Goal: Transaction & Acquisition: Download file/media

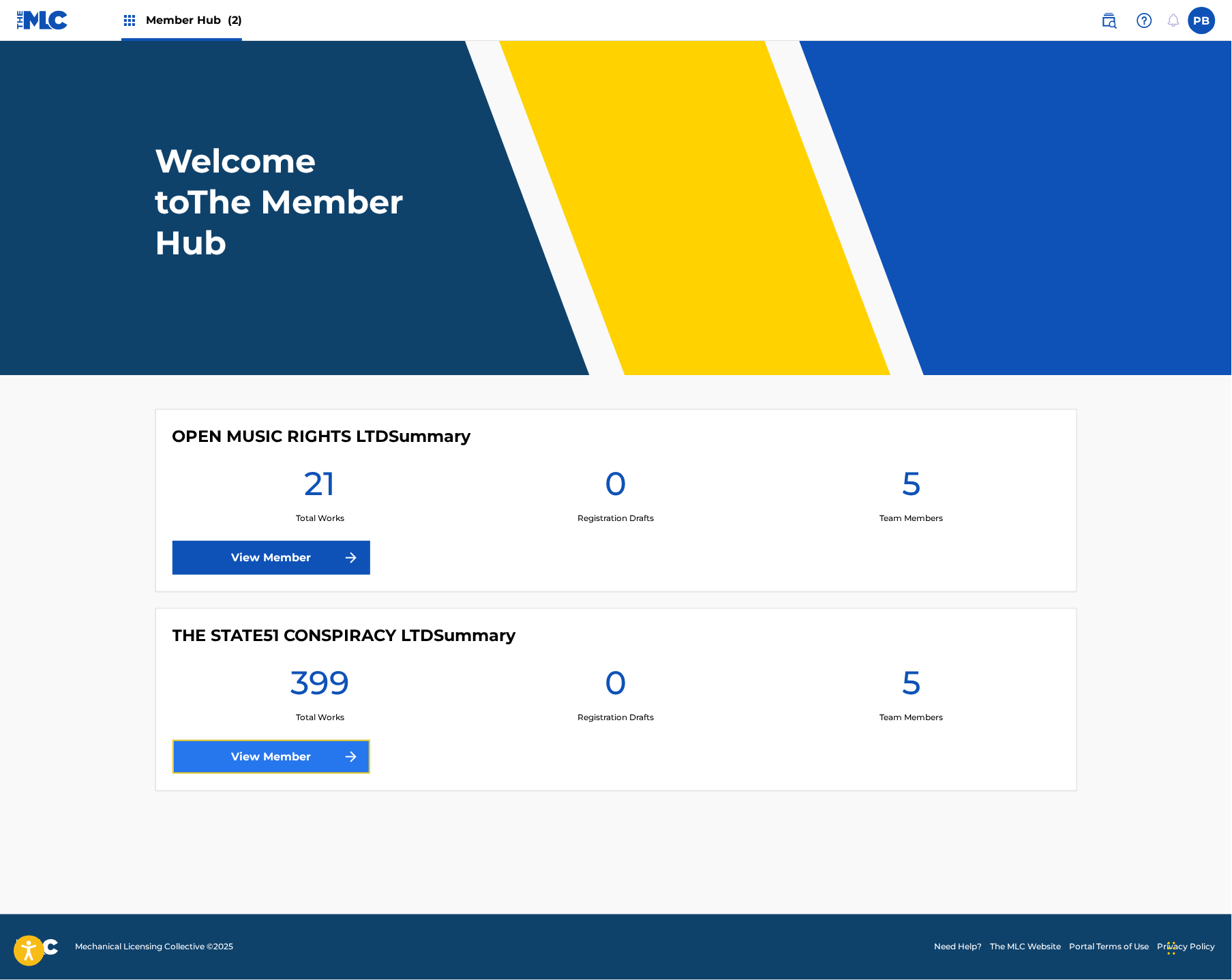
click at [281, 762] on link "View Member" at bounding box center [270, 757] width 197 height 34
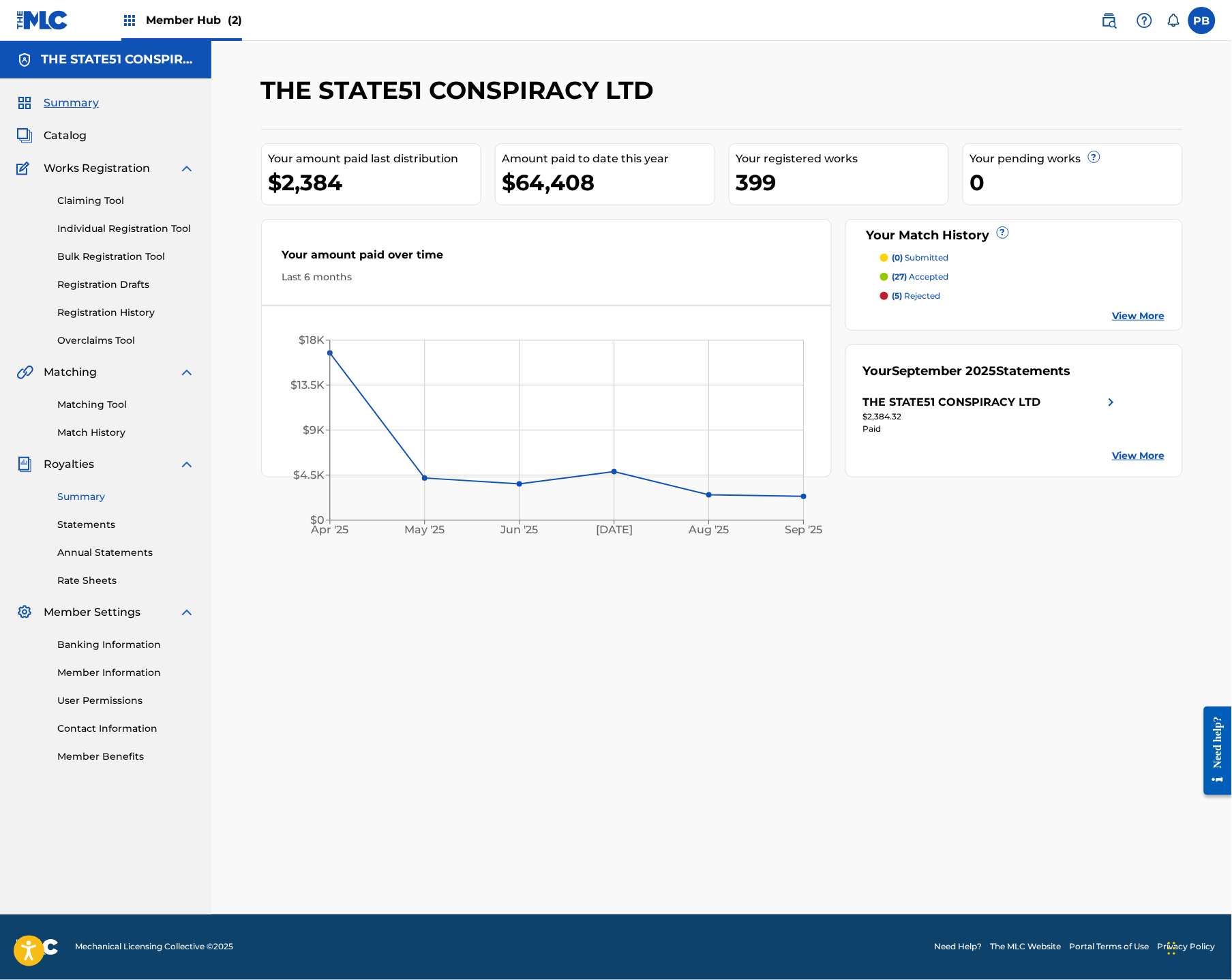
click at [114, 501] on link "Summary" at bounding box center [126, 496] width 138 height 14
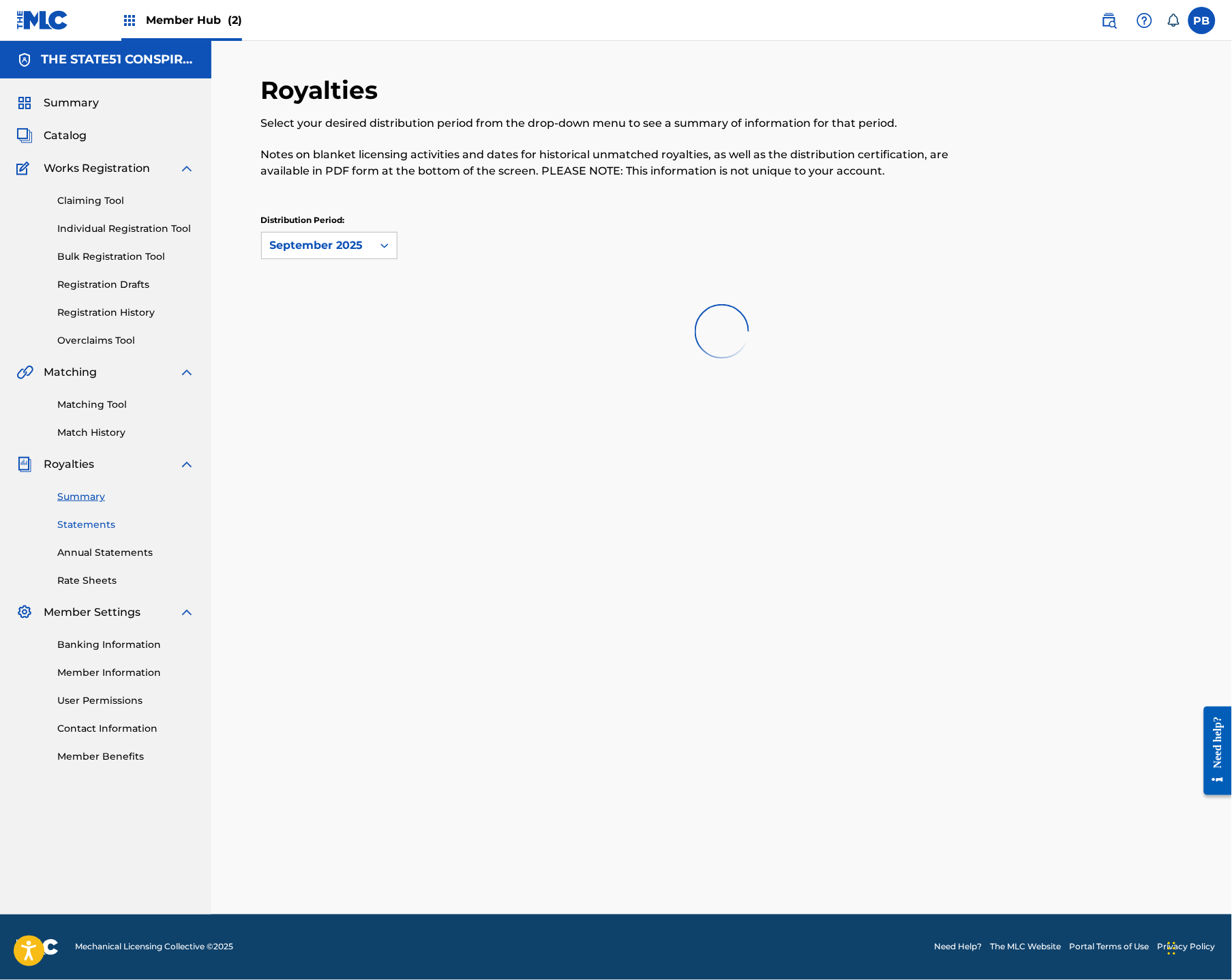
click at [107, 519] on link "Statements" at bounding box center [126, 524] width 138 height 14
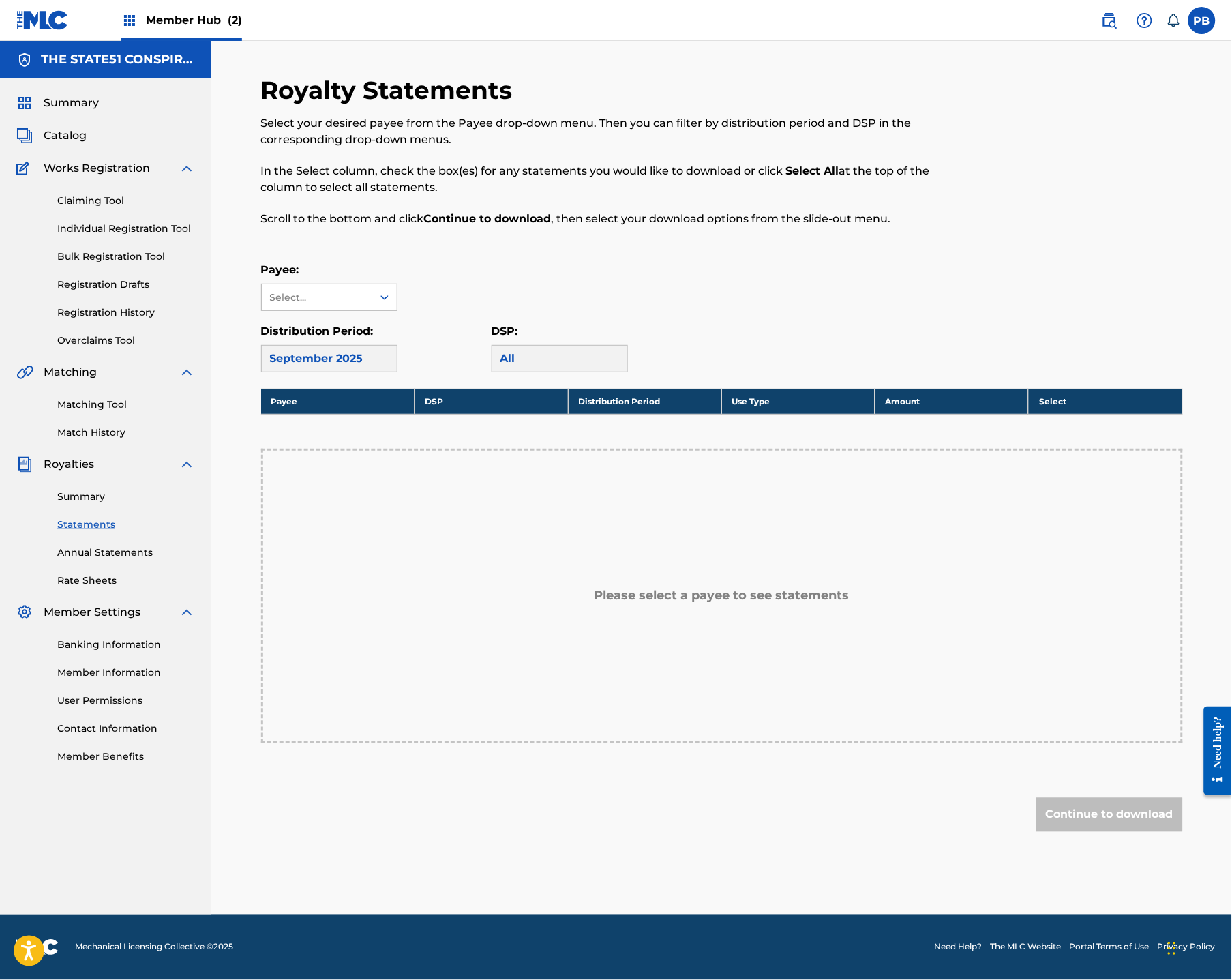
click at [346, 295] on div "Select..." at bounding box center [317, 297] width 93 height 14
click at [342, 331] on div "THE STATE51 CONSPIRACY LTD" at bounding box center [330, 336] width 135 height 50
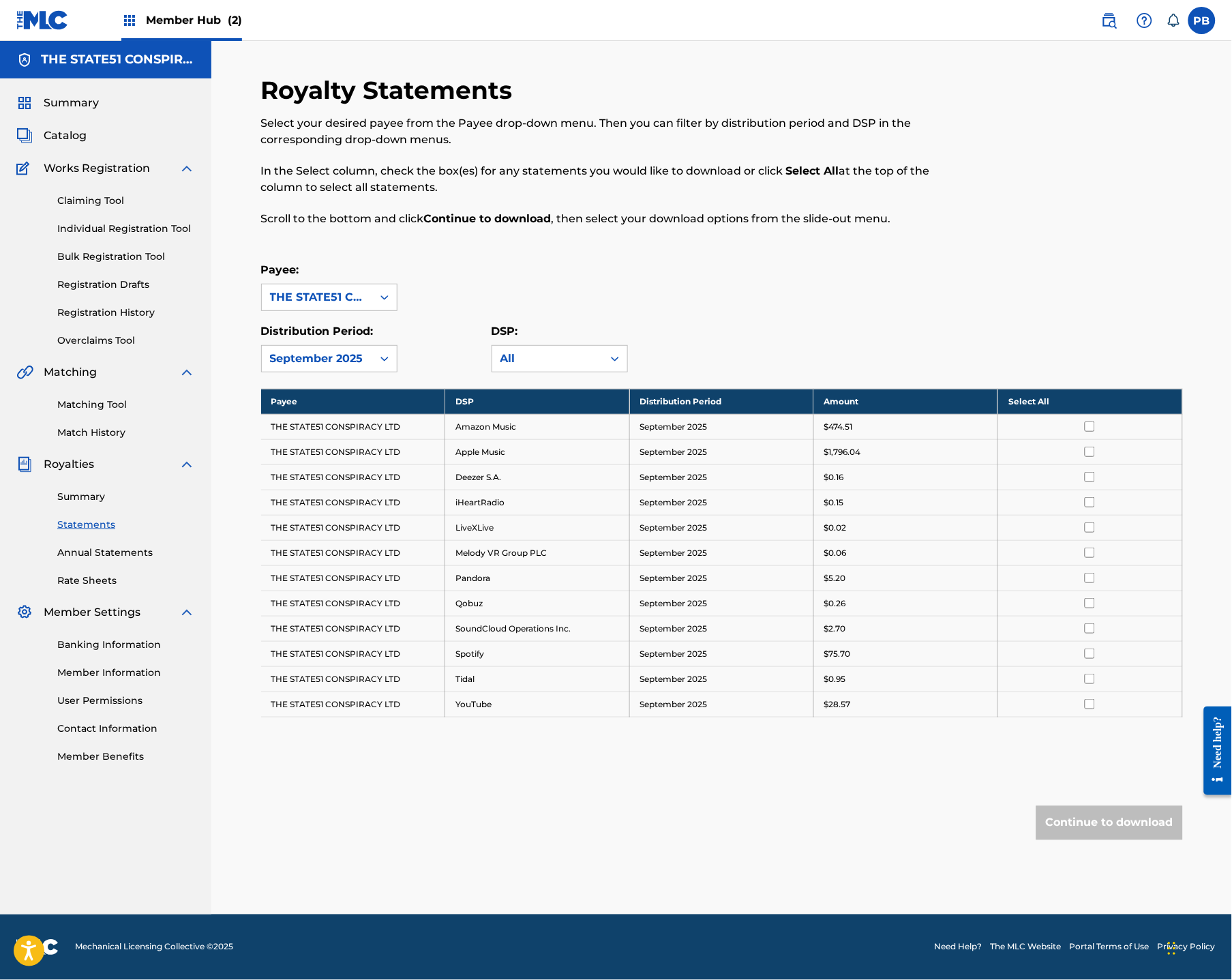
click at [1040, 396] on th "Select All" at bounding box center [1090, 401] width 184 height 25
click at [1087, 819] on button "Continue to download" at bounding box center [1110, 823] width 146 height 34
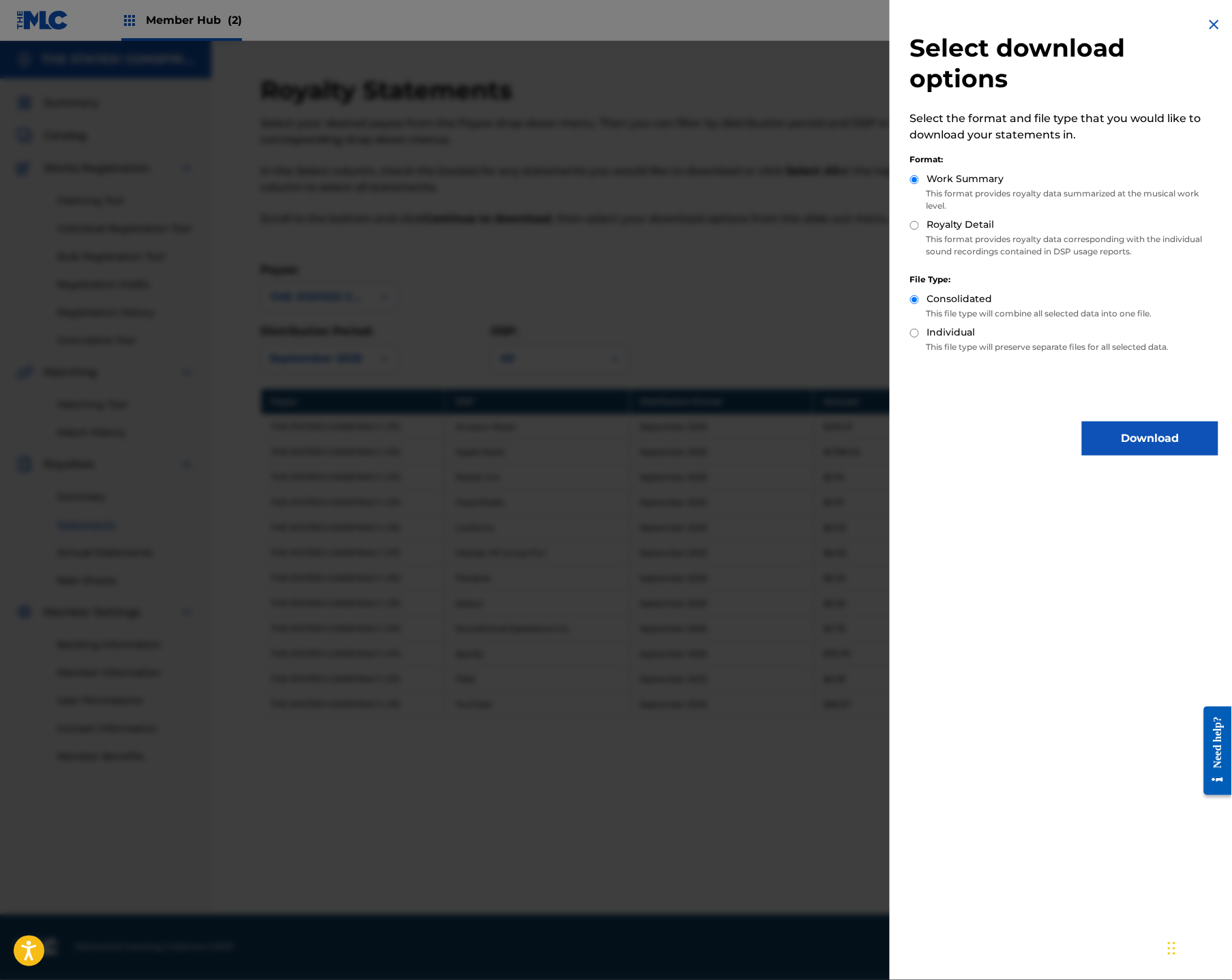
click at [978, 233] on p "This format provides royalty data corresponding with the individual sound recor…" at bounding box center [1064, 245] width 308 height 25
click at [914, 229] on input "Royalty Detail" at bounding box center [915, 226] width 9 height 9
radio input "true"
click at [1129, 436] on button "Download" at bounding box center [1150, 438] width 136 height 34
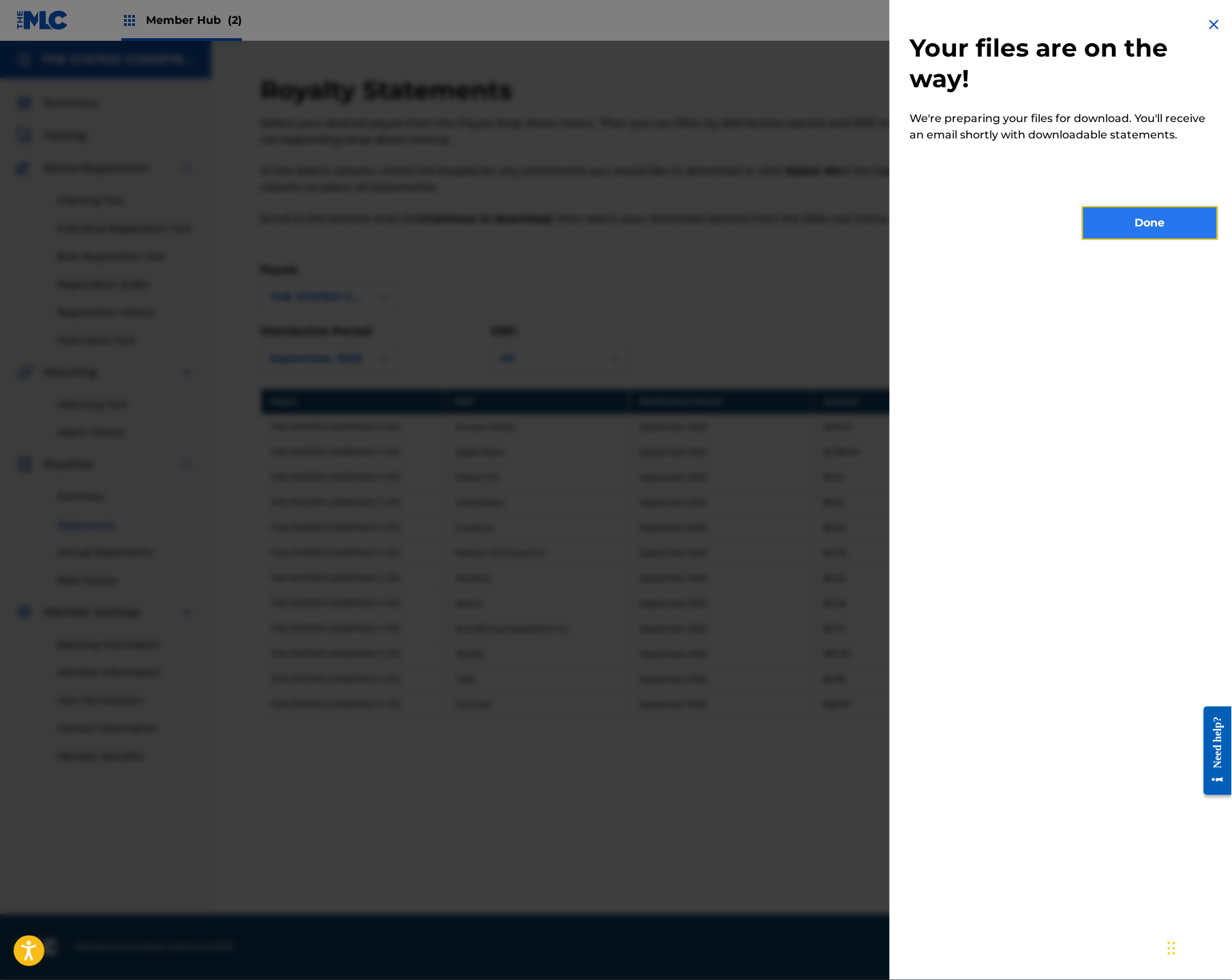
click at [1109, 222] on button "Done" at bounding box center [1150, 222] width 136 height 34
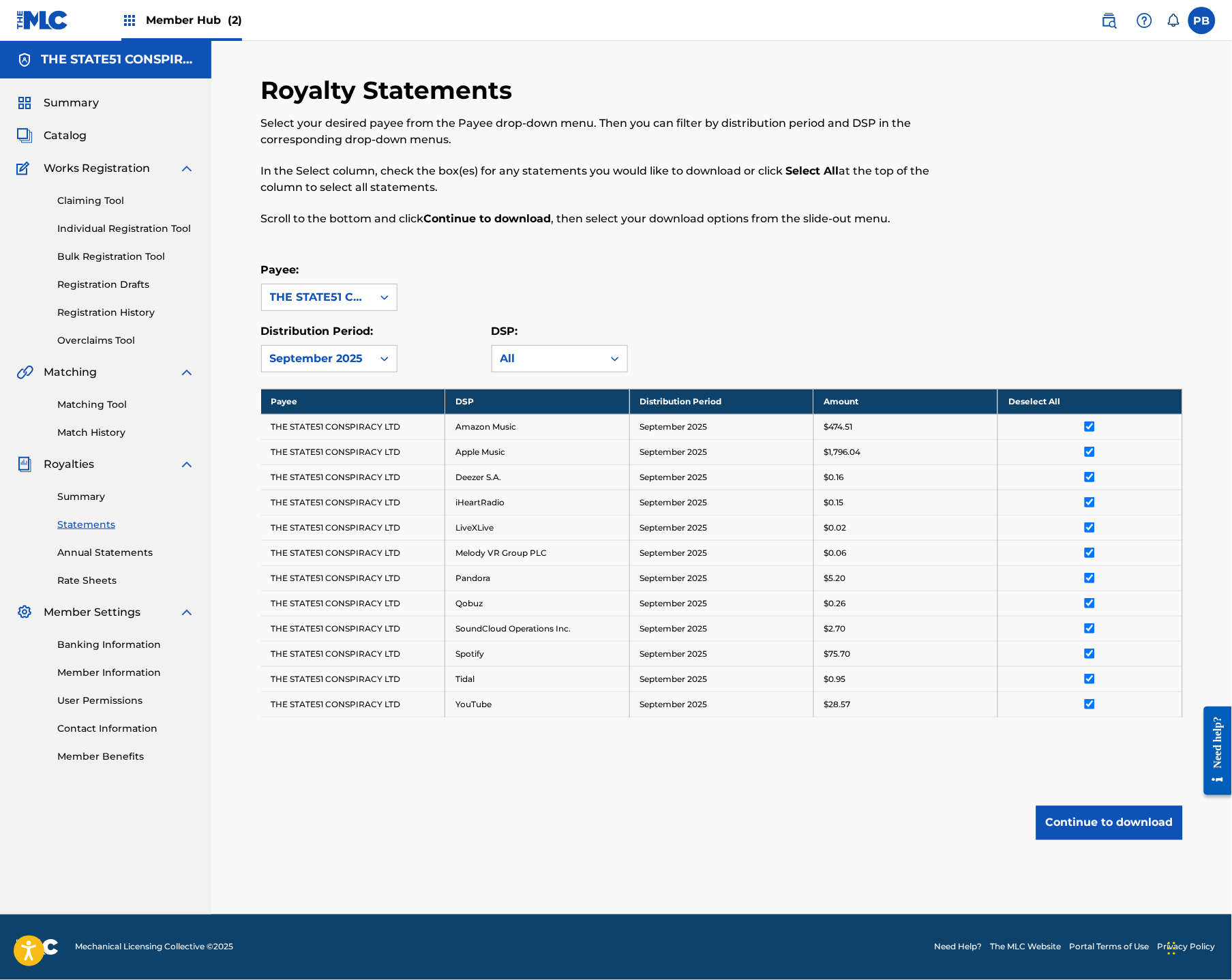
click at [825, 281] on div "Payee: THE STATE51 CONSPIRACY LTD" at bounding box center [722, 286] width 922 height 49
click at [188, 13] on span "Member Hub (2)" at bounding box center [195, 19] width 96 height 16
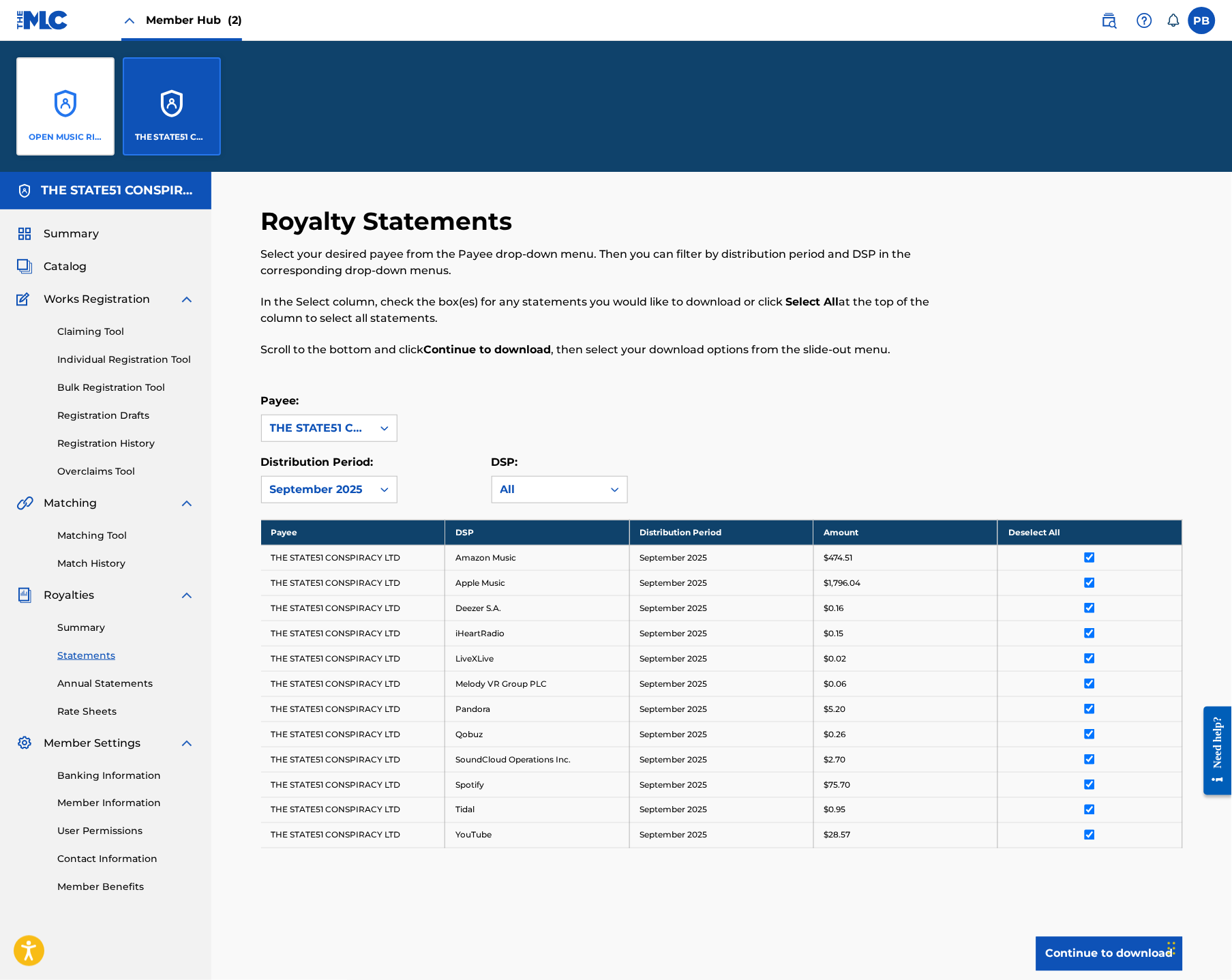
click at [27, 107] on div "OPEN MUSIC RIGHTS LTD" at bounding box center [66, 107] width 98 height 98
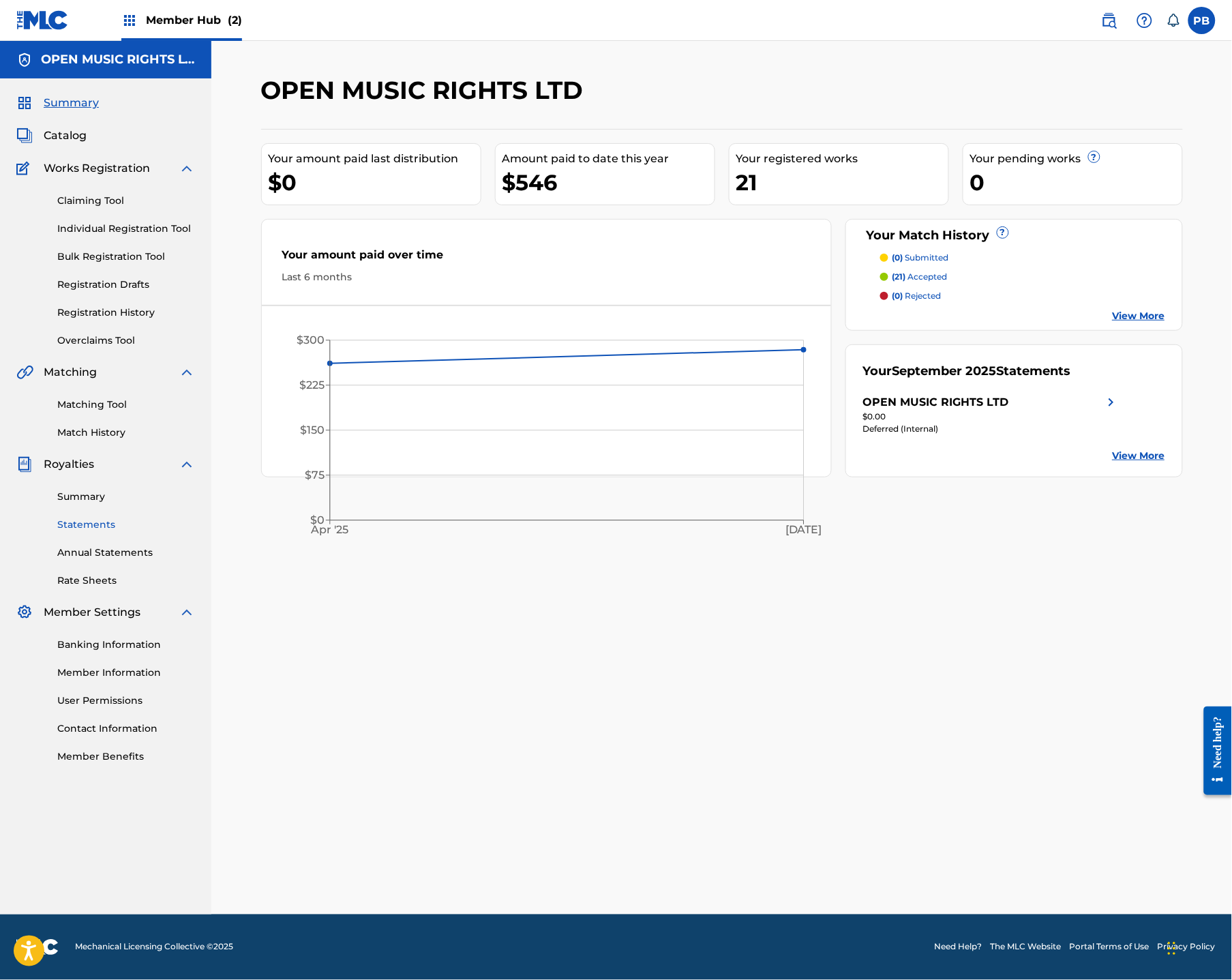
click at [97, 521] on link "Statements" at bounding box center [126, 524] width 138 height 14
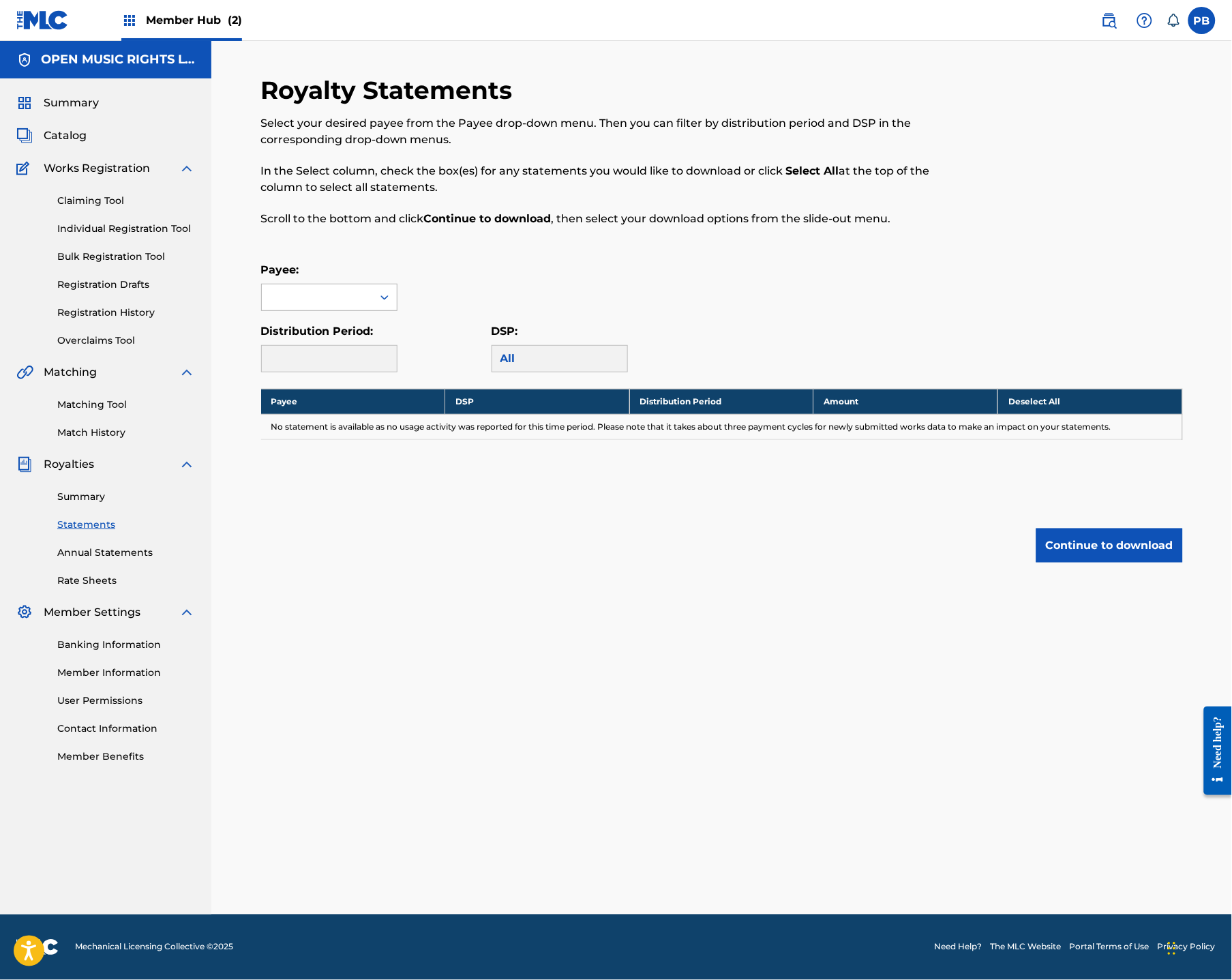
click at [298, 288] on div at bounding box center [317, 297] width 110 height 26
click at [302, 326] on div "OPEN MUSIC RIGHTS LTD" at bounding box center [330, 336] width 135 height 50
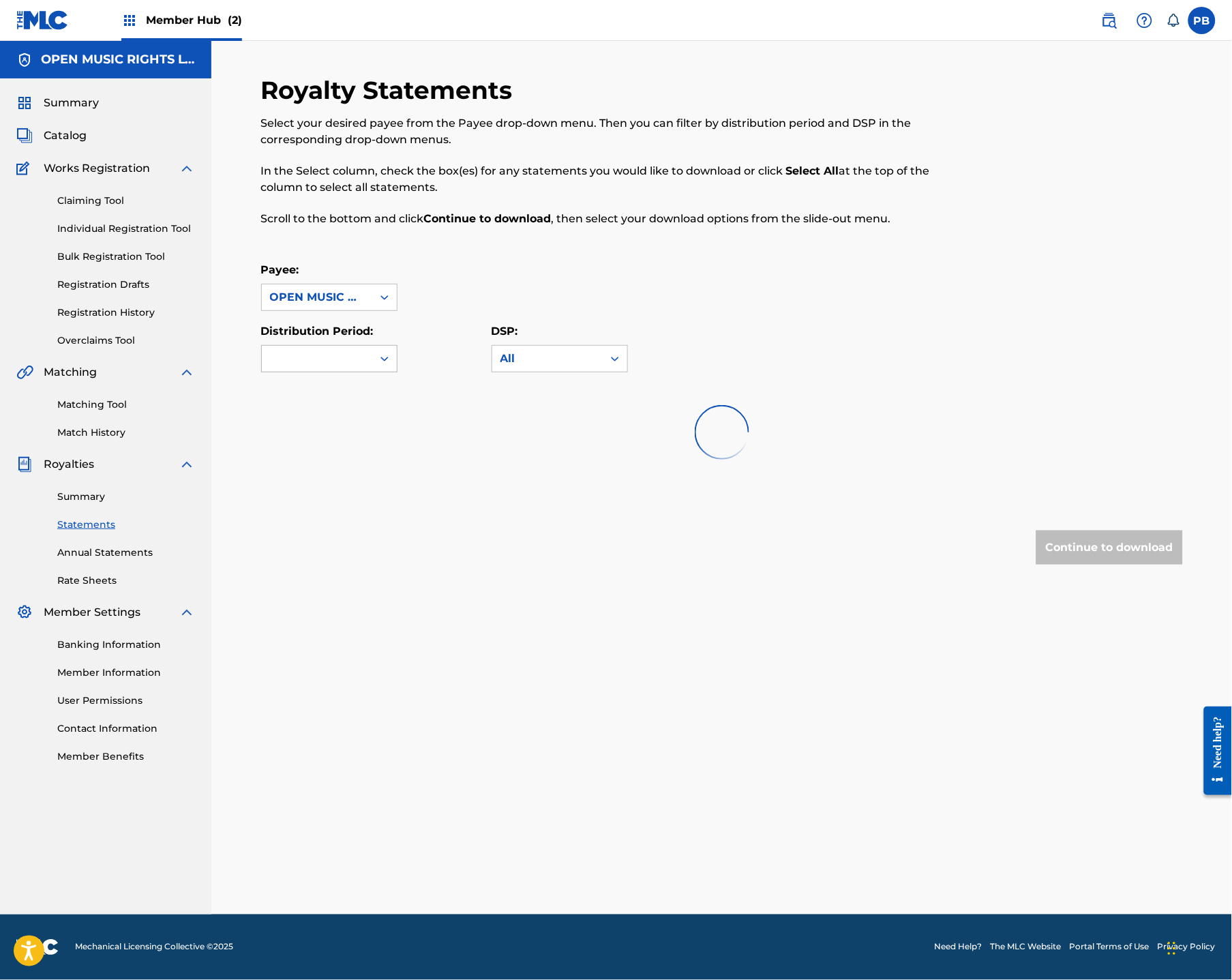
click at [300, 351] on div at bounding box center [317, 358] width 110 height 26
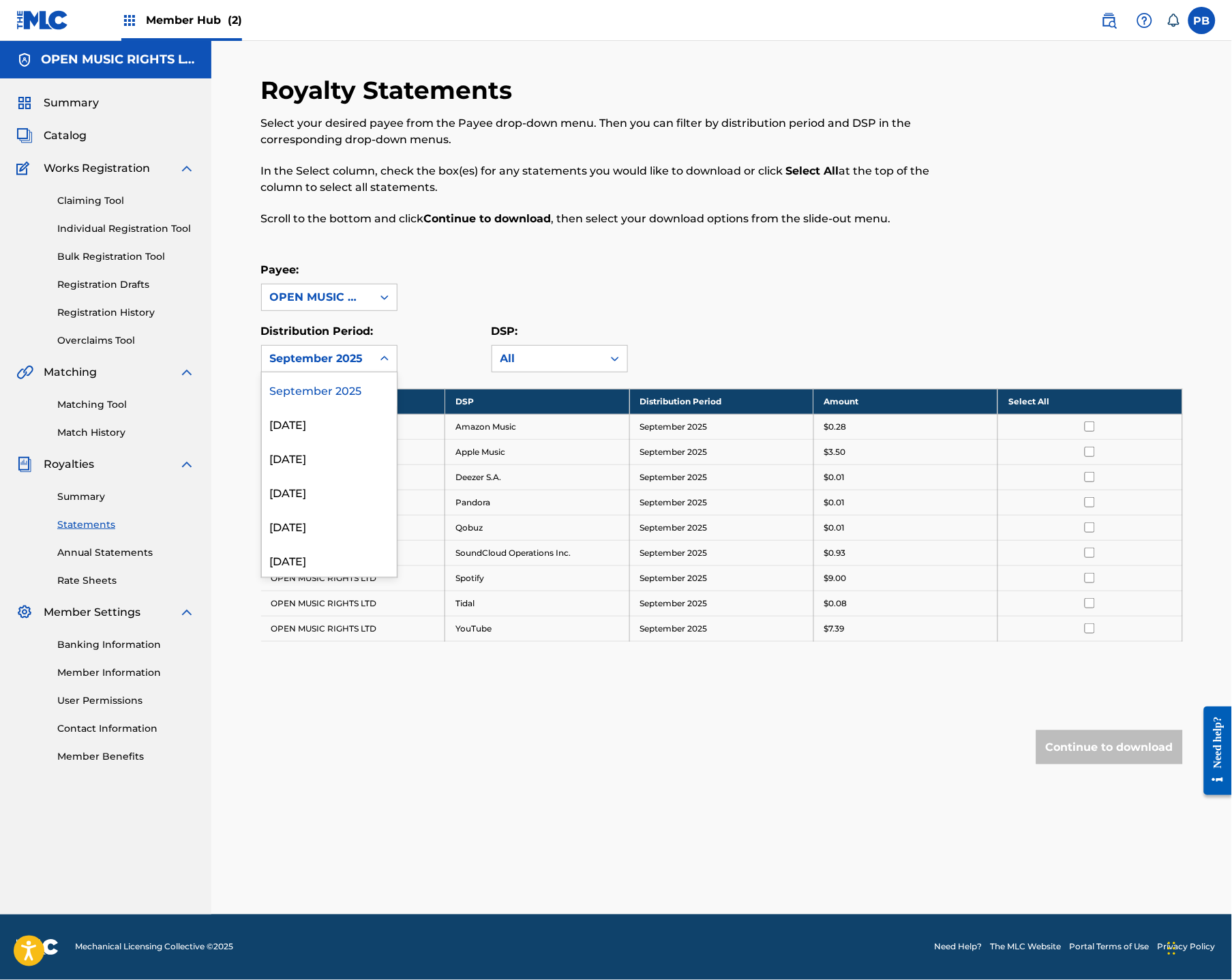
click at [311, 386] on div "September 2025" at bounding box center [330, 389] width 135 height 34
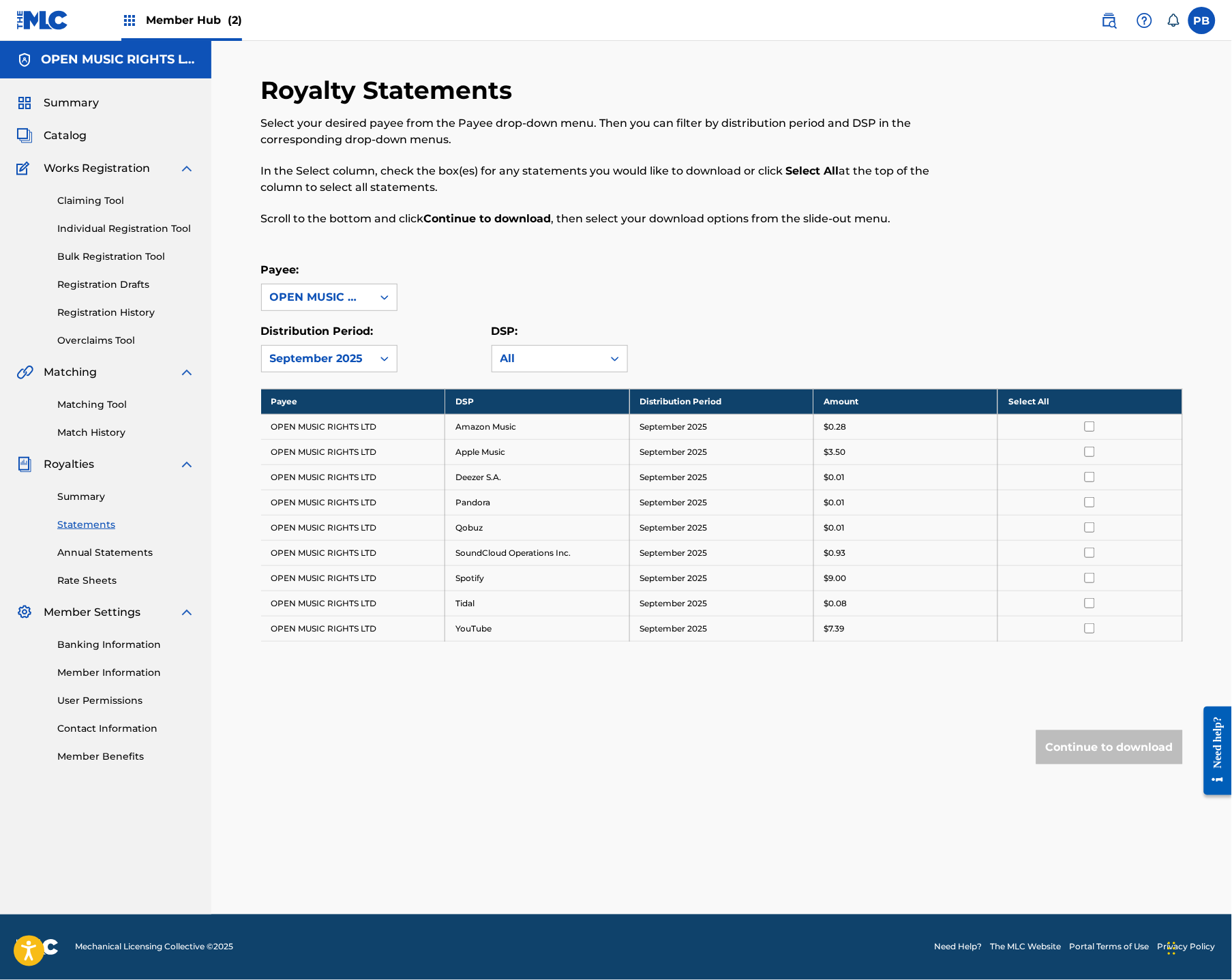
click at [1090, 426] on input "checkbox" at bounding box center [1089, 426] width 10 height 10
click at [1046, 402] on th "Deselect All" at bounding box center [1090, 401] width 184 height 25
click at [368, 347] on div "September 2025" at bounding box center [317, 358] width 110 height 26
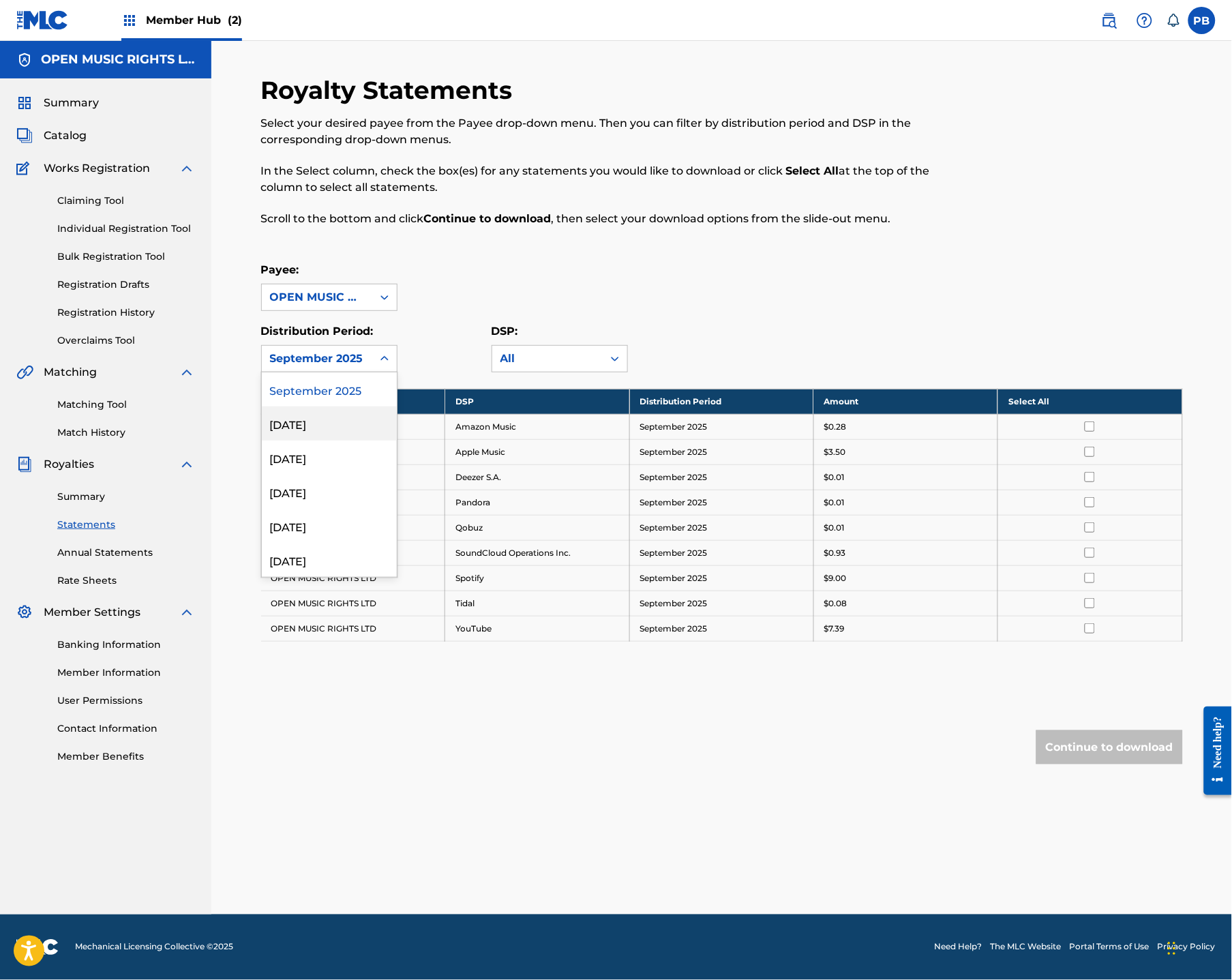
click at [330, 416] on div "[DATE]" at bounding box center [330, 423] width 135 height 34
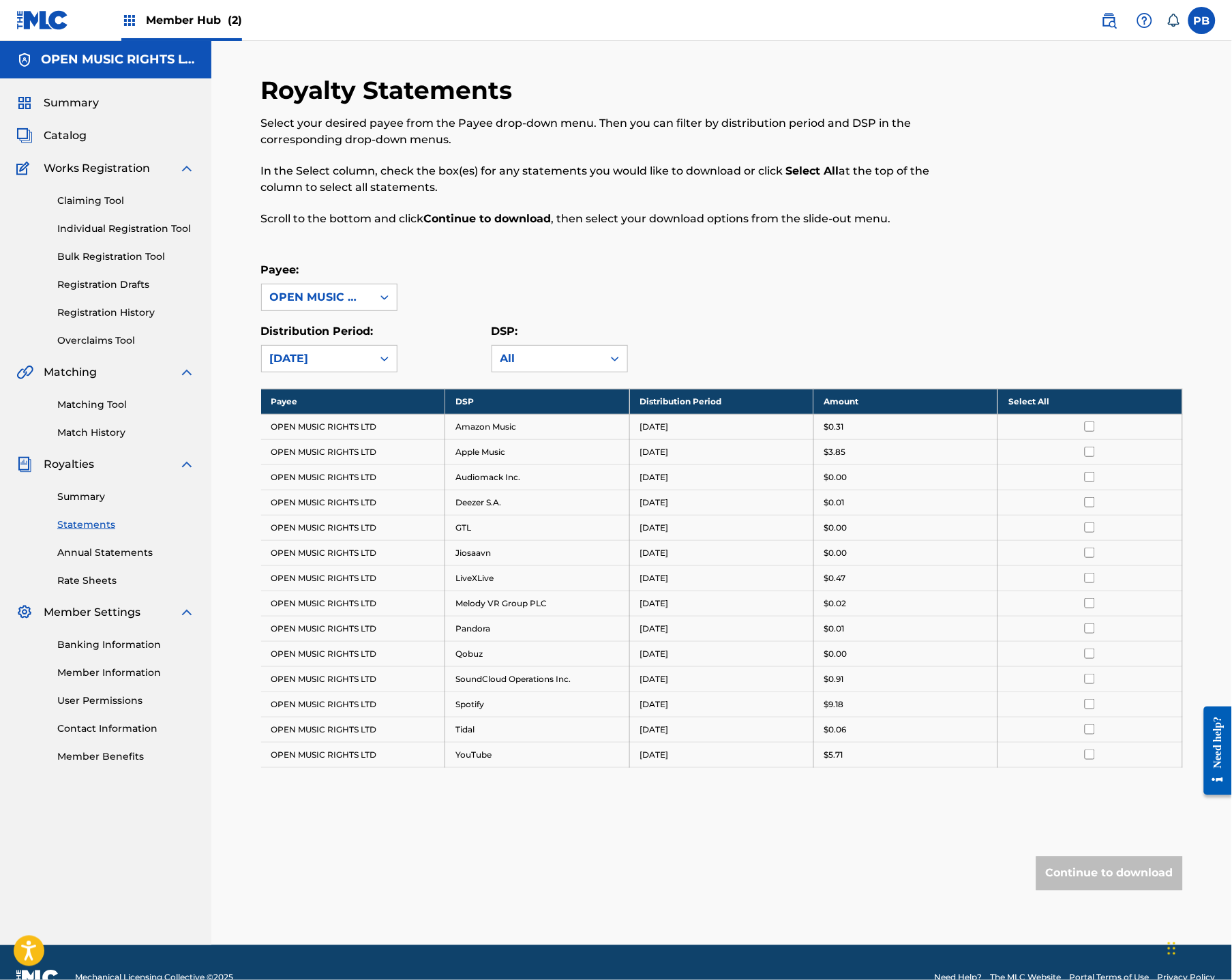
click at [196, 26] on span "Member Hub (2)" at bounding box center [195, 19] width 96 height 16
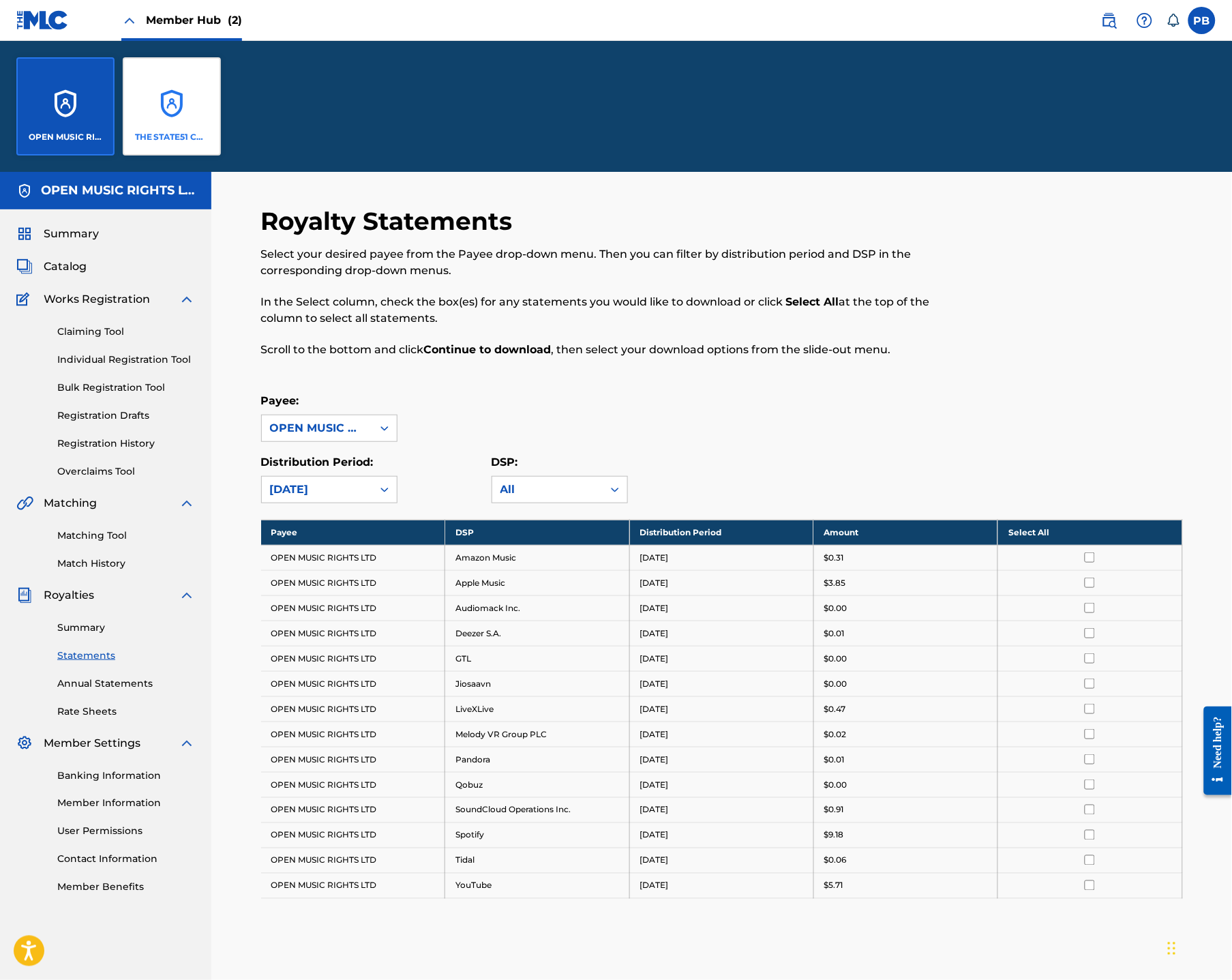
click at [193, 128] on div "THE STATE51 CONSPIRACY LTD" at bounding box center [172, 107] width 98 height 98
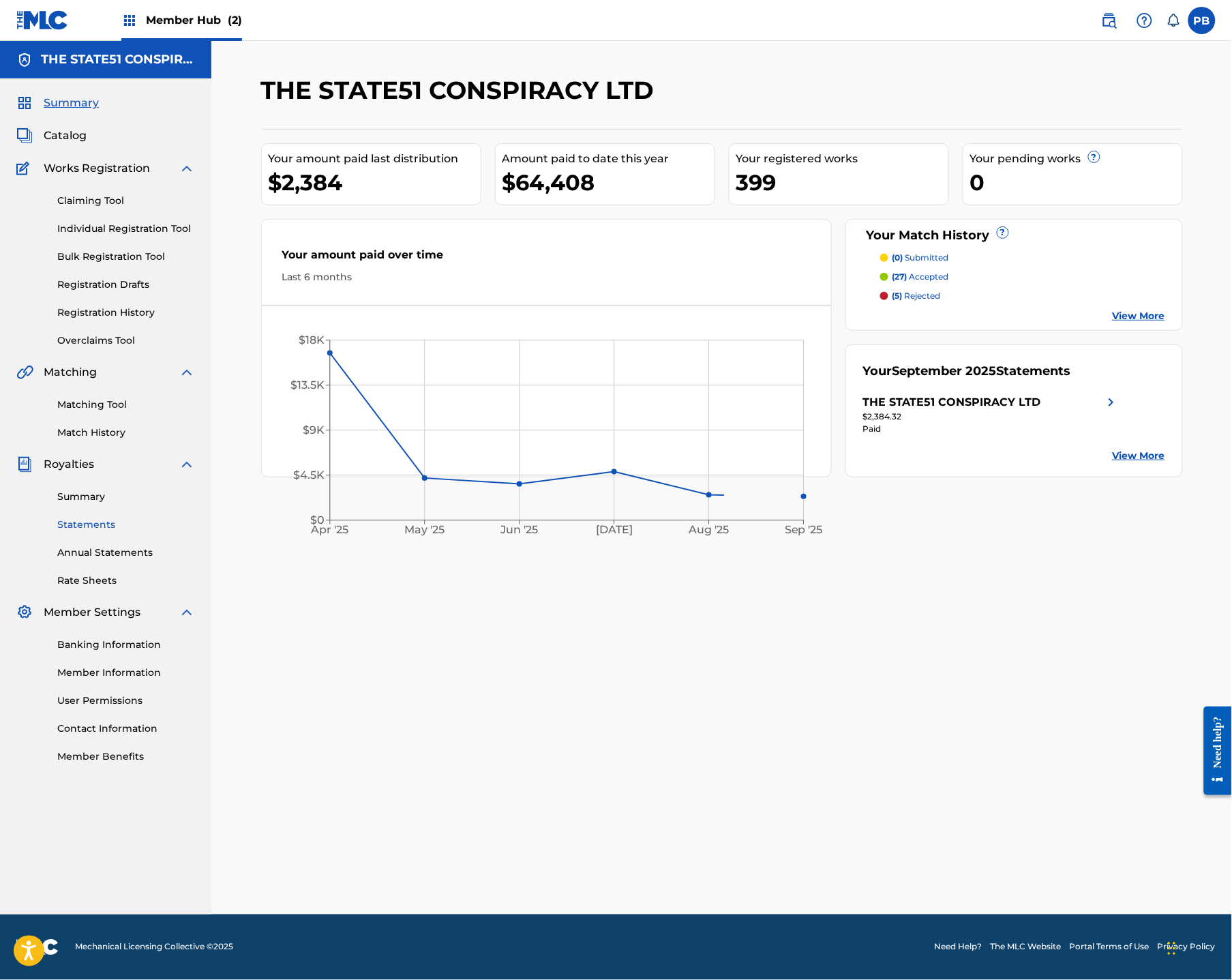
click at [110, 521] on link "Statements" at bounding box center [126, 524] width 138 height 14
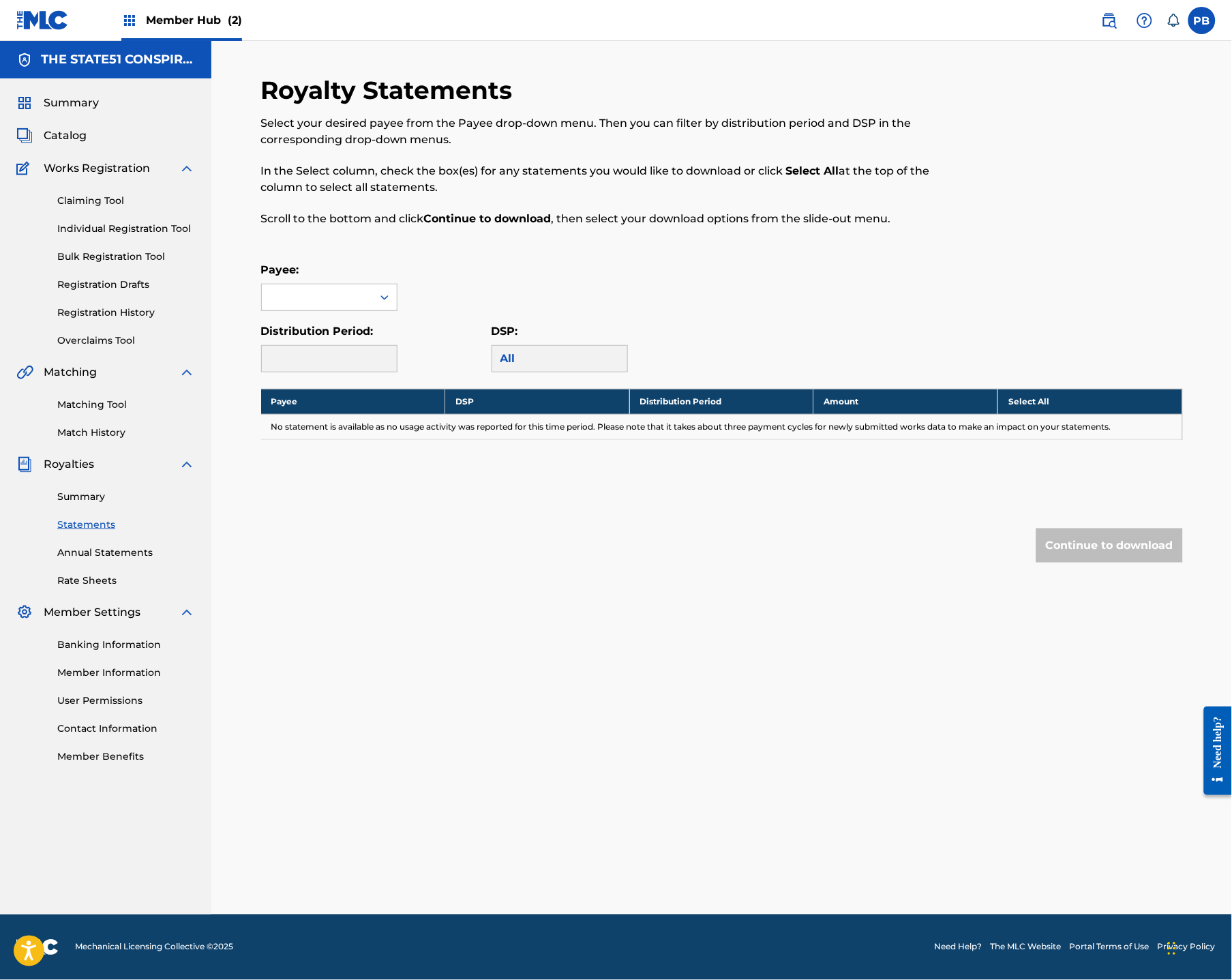
click at [359, 314] on div "Payee: Distribution Period: DSP: All" at bounding box center [722, 317] width 922 height 110
click at [358, 310] on div "THE STATE51 CONSPIRACY LTD, 1 of 1. 1 result available. Use Up and Down to choo…" at bounding box center [329, 296] width 136 height 27
click at [354, 340] on div "THE STATE51 CONSPIRACY LTD" at bounding box center [330, 336] width 135 height 50
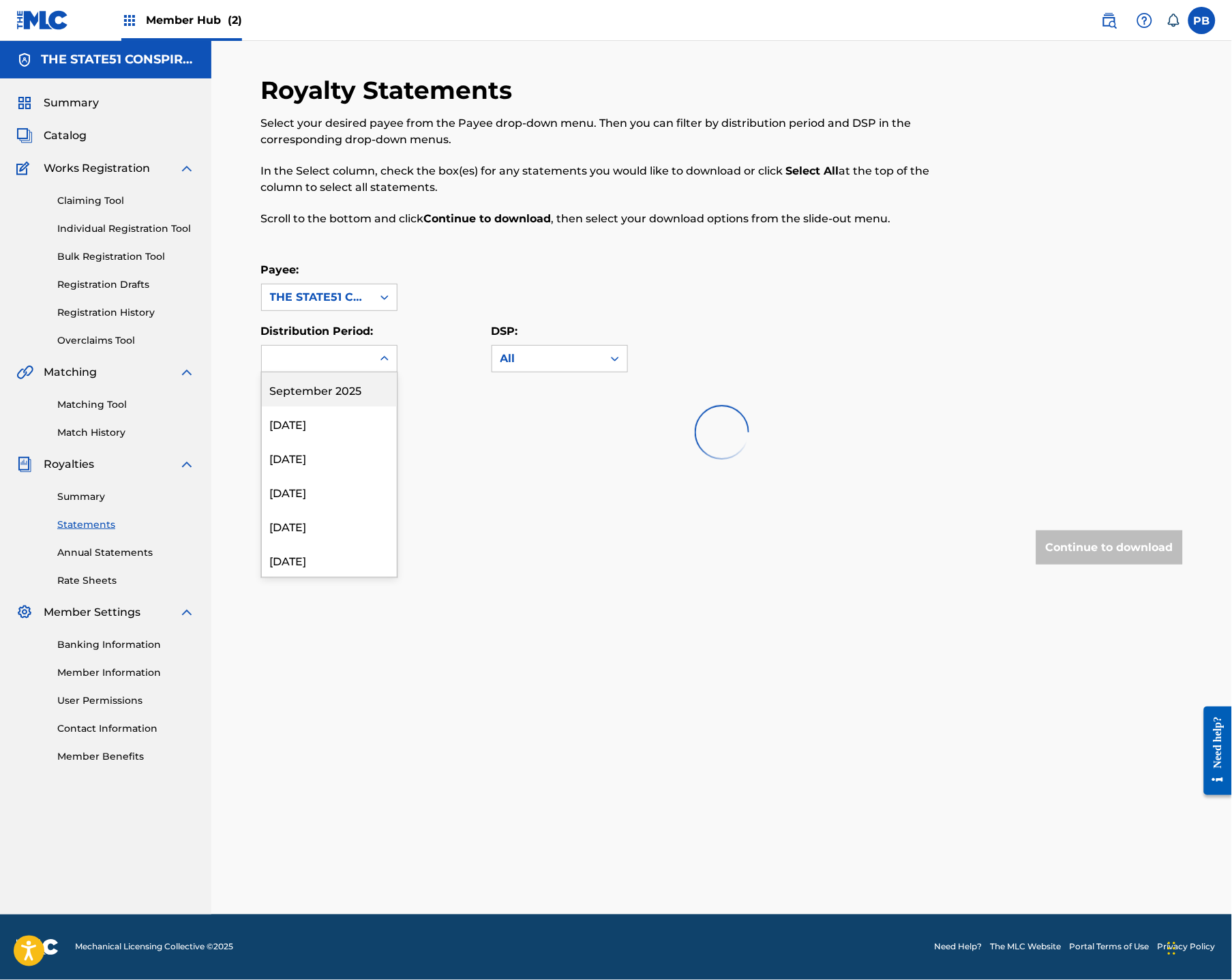
click at [352, 348] on div at bounding box center [317, 358] width 110 height 26
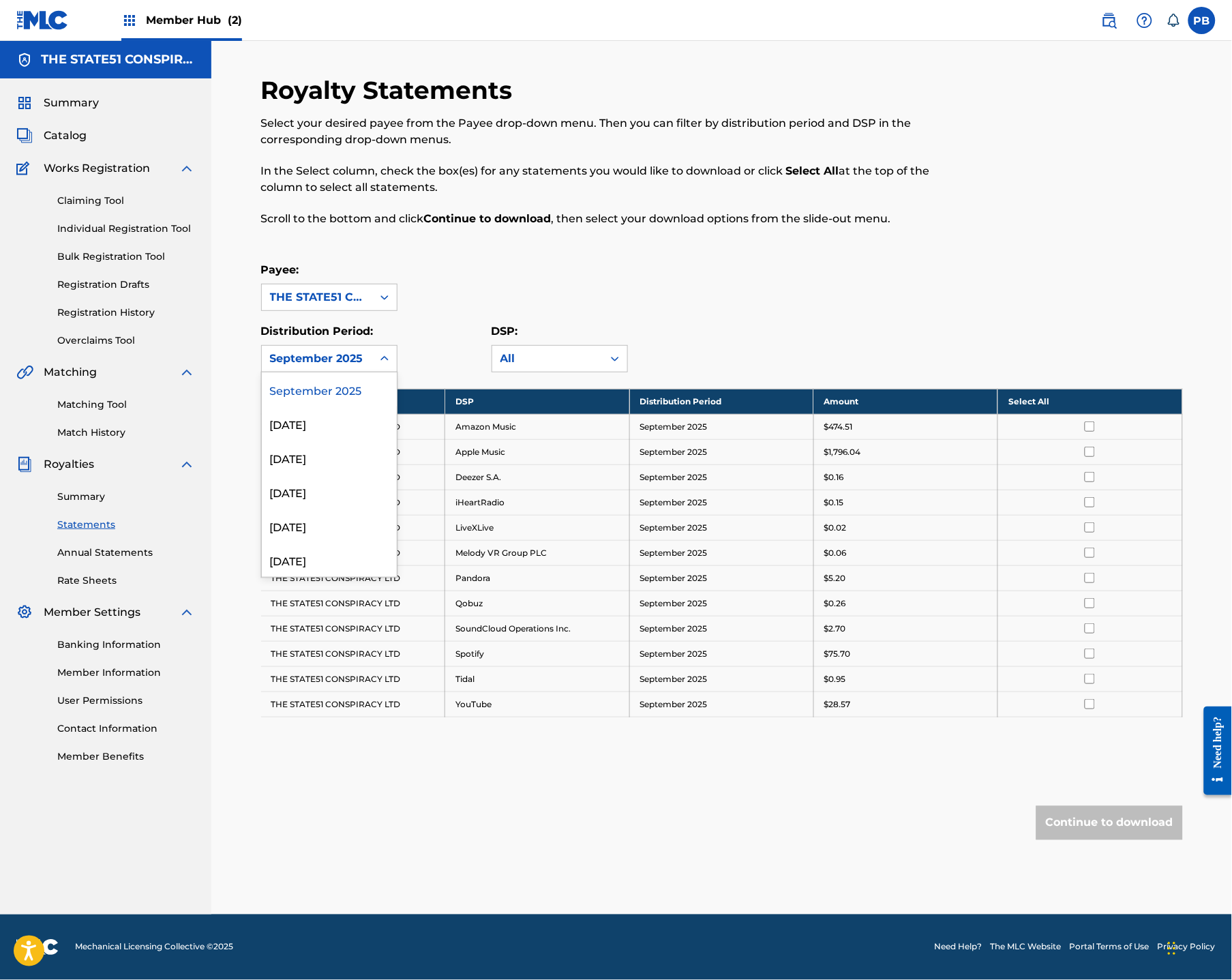
click at [333, 394] on div "September 2025" at bounding box center [330, 389] width 135 height 34
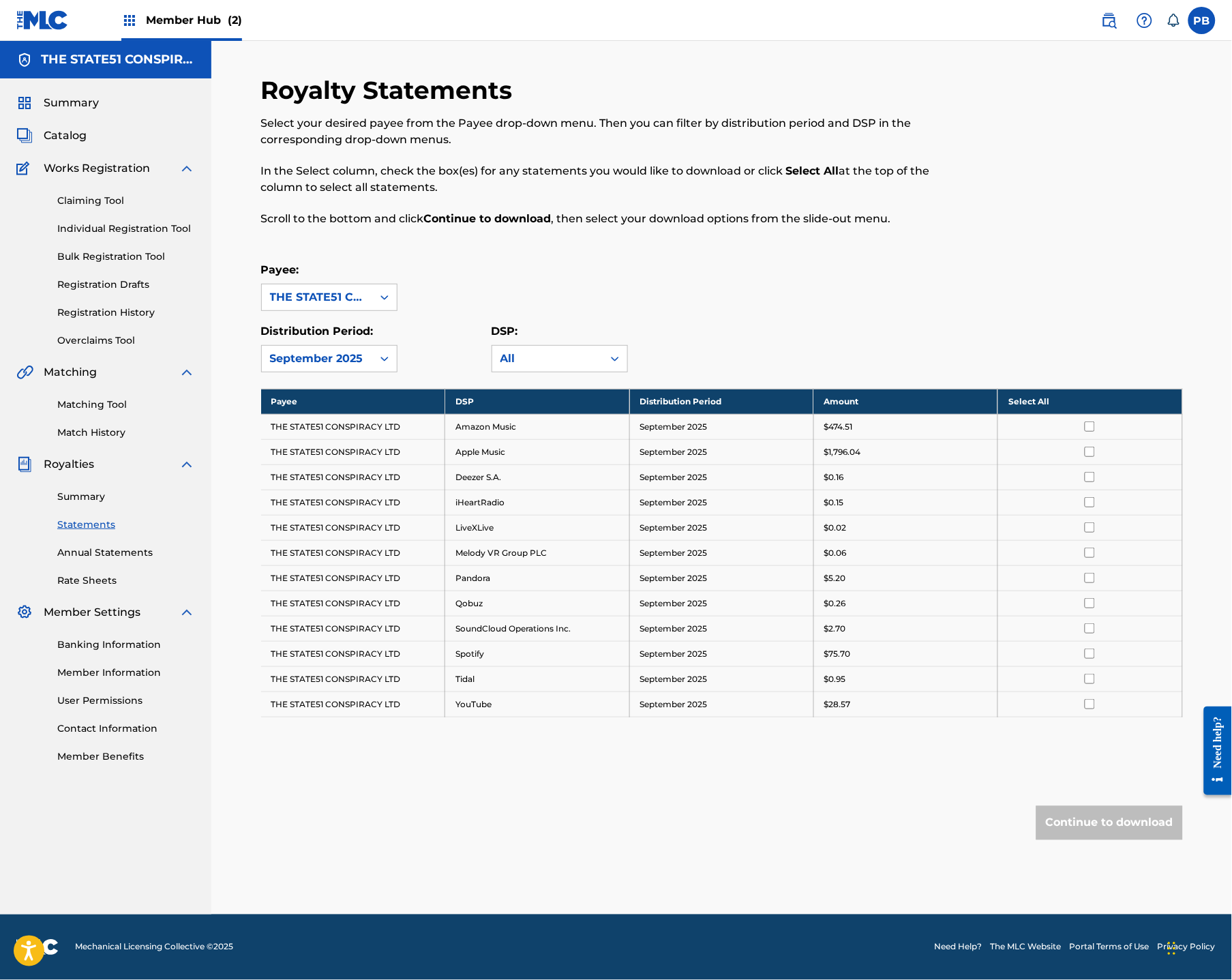
click at [347, 356] on div "September 2025" at bounding box center [318, 358] width 94 height 17
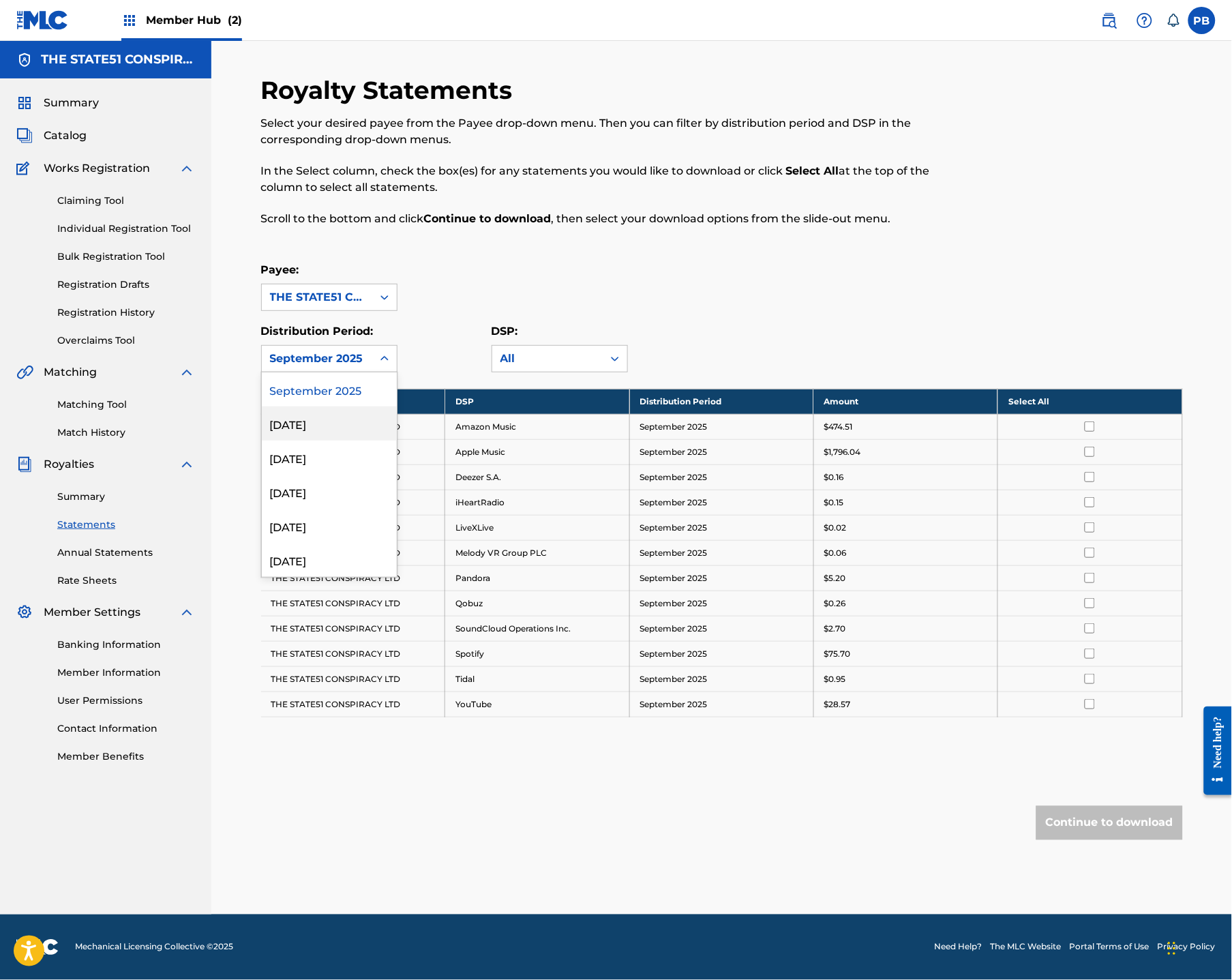
click at [348, 417] on div "[DATE]" at bounding box center [330, 423] width 135 height 34
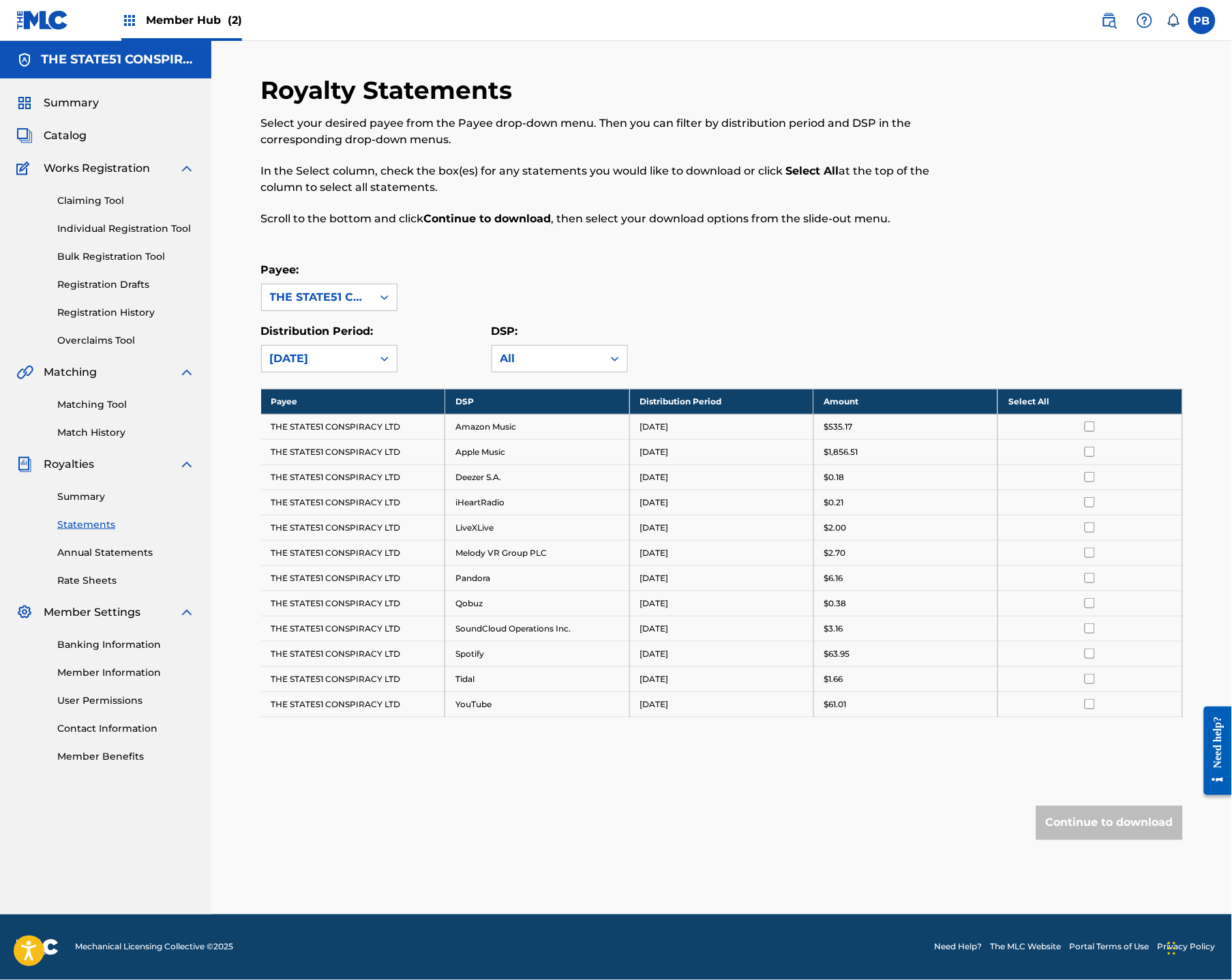
click at [337, 360] on div "[DATE]" at bounding box center [318, 358] width 94 height 17
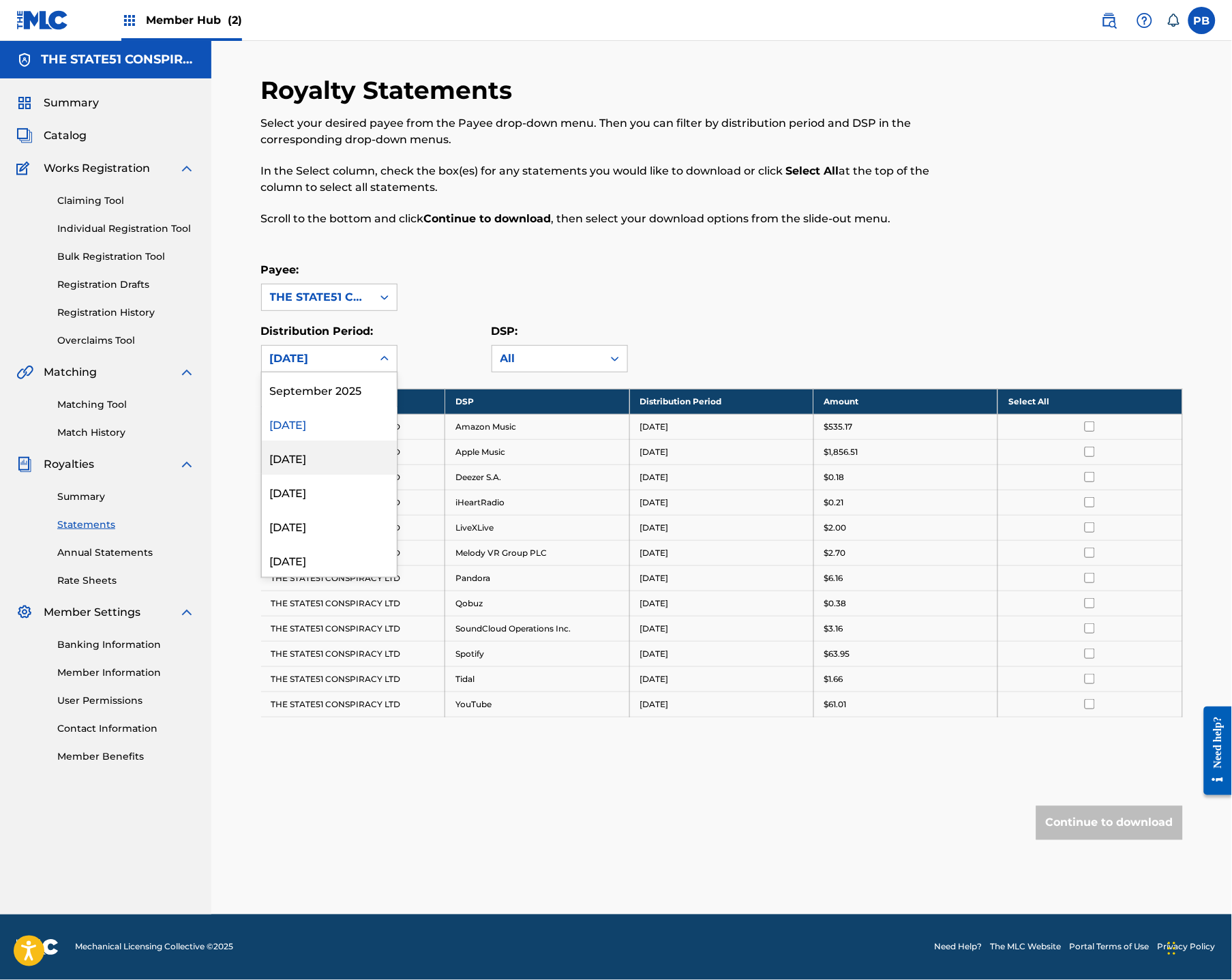
click at [333, 459] on div "[DATE]" at bounding box center [330, 458] width 135 height 34
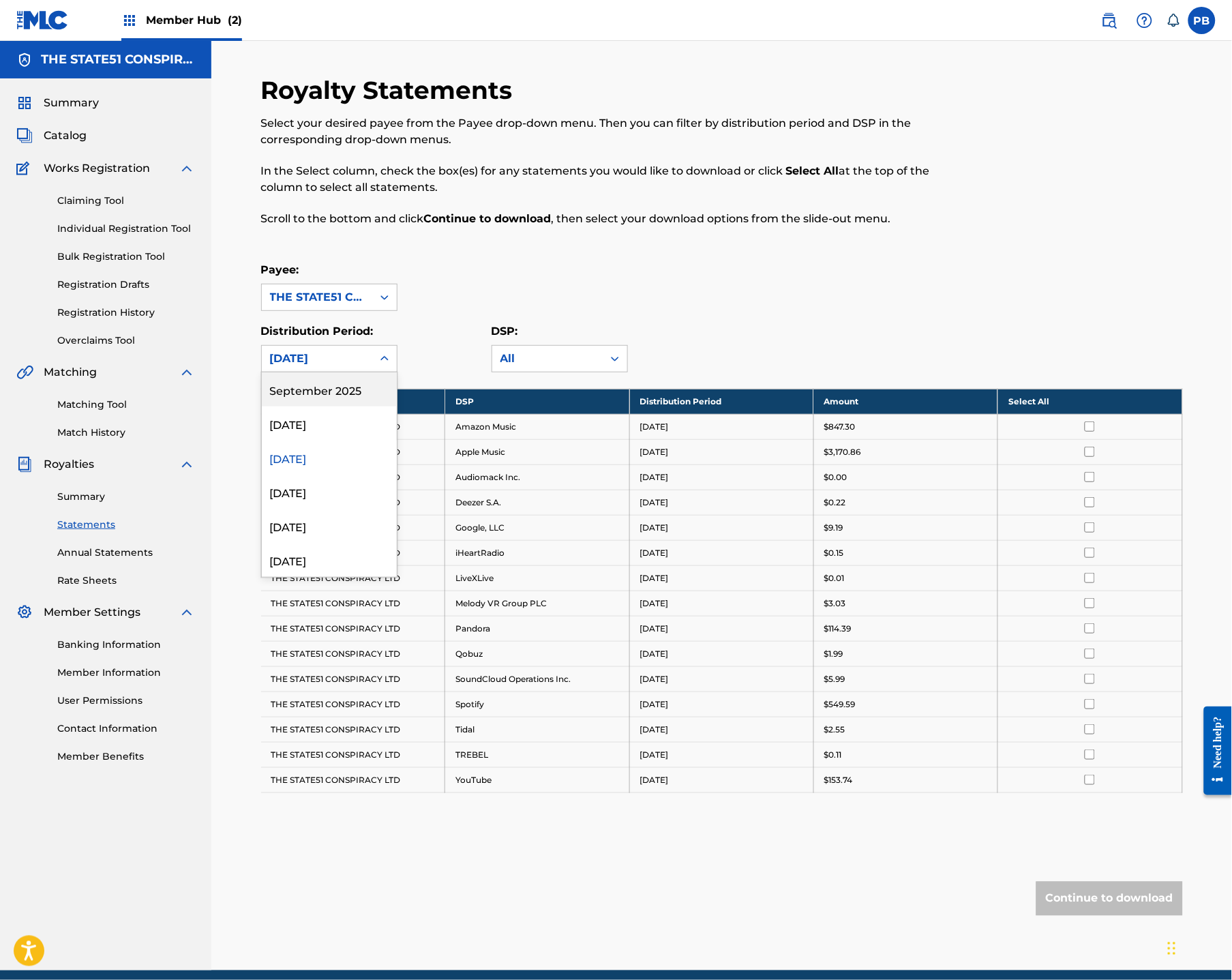
click at [325, 358] on div "[DATE]" at bounding box center [318, 358] width 94 height 17
click at [343, 502] on div "[DATE]" at bounding box center [330, 491] width 135 height 34
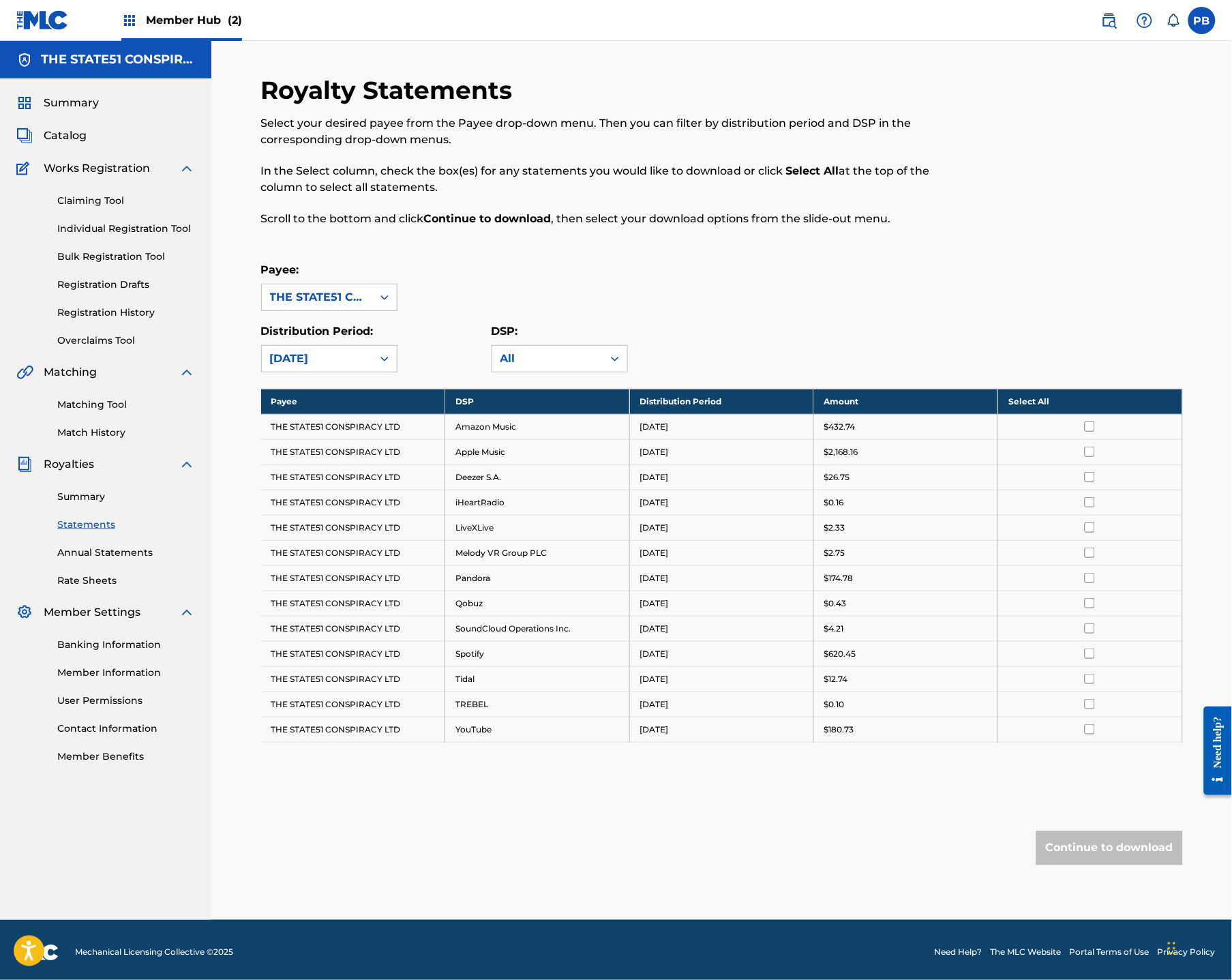
click at [295, 360] on div "[DATE]" at bounding box center [318, 358] width 94 height 17
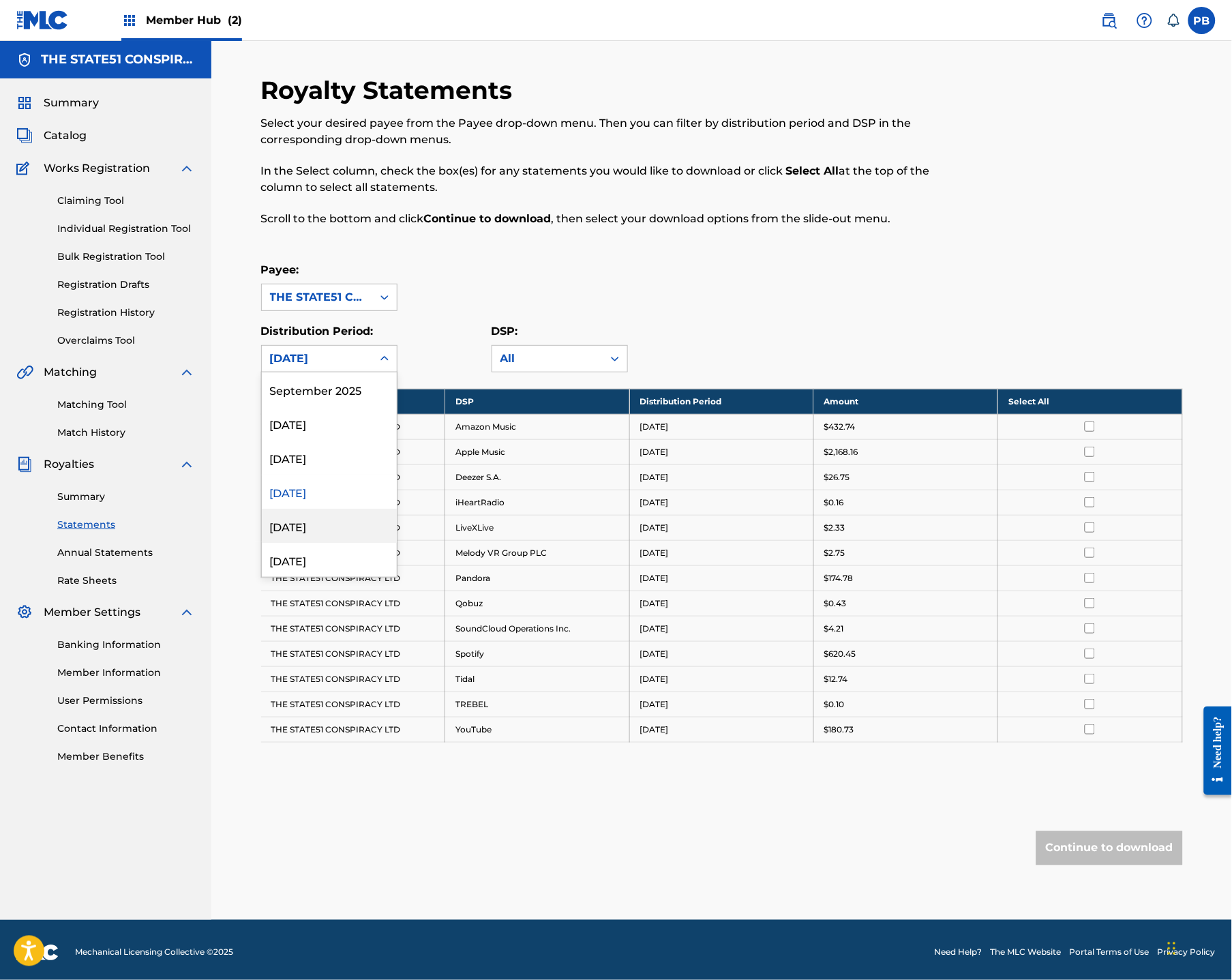
click at [311, 534] on div "[DATE]" at bounding box center [330, 525] width 135 height 34
click at [301, 353] on div "[DATE]" at bounding box center [318, 358] width 94 height 17
click at [307, 433] on div "[DATE]" at bounding box center [330, 423] width 135 height 34
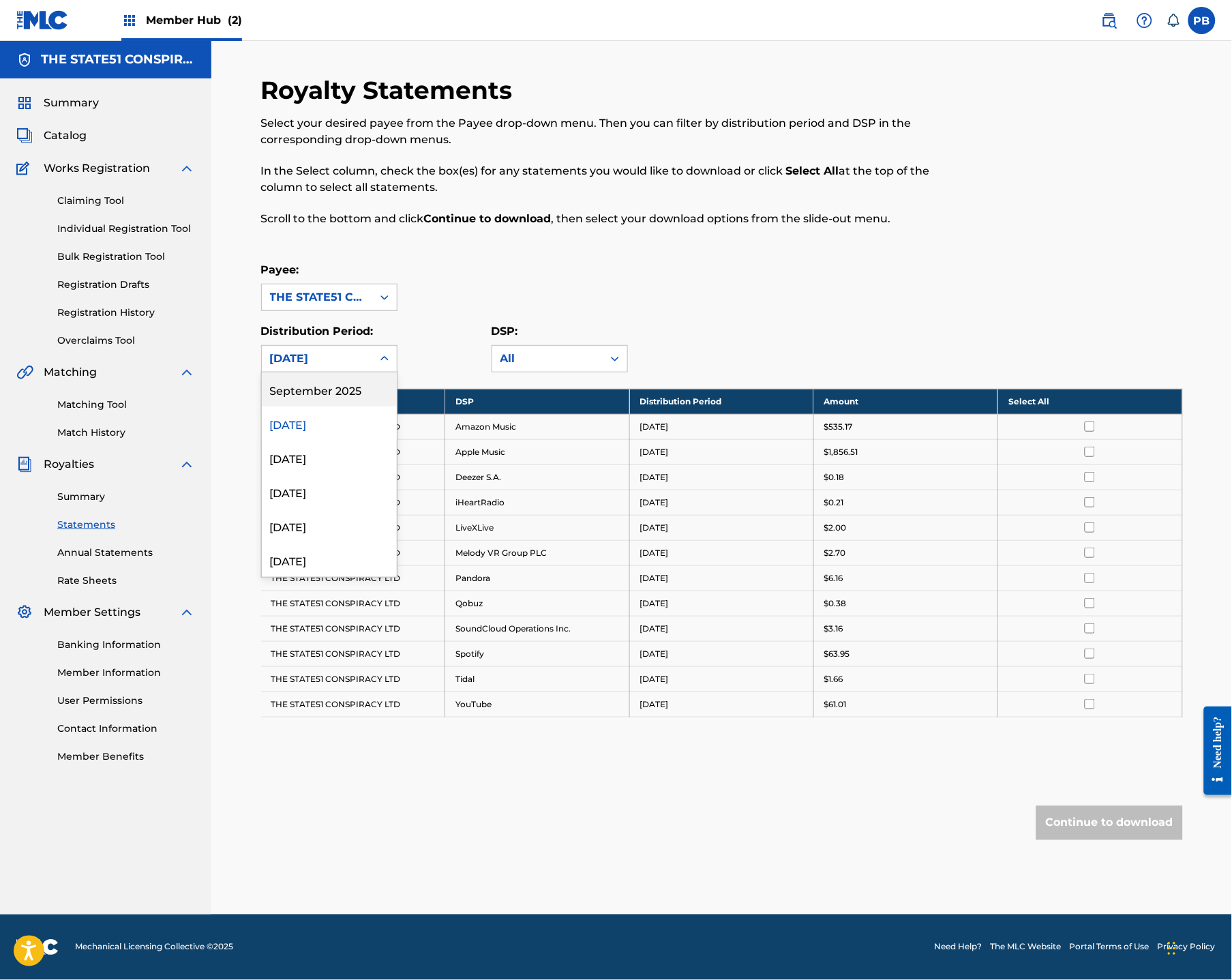
click at [318, 368] on div "[DATE]" at bounding box center [317, 358] width 110 height 26
click at [321, 393] on div "September 2025" at bounding box center [330, 389] width 135 height 34
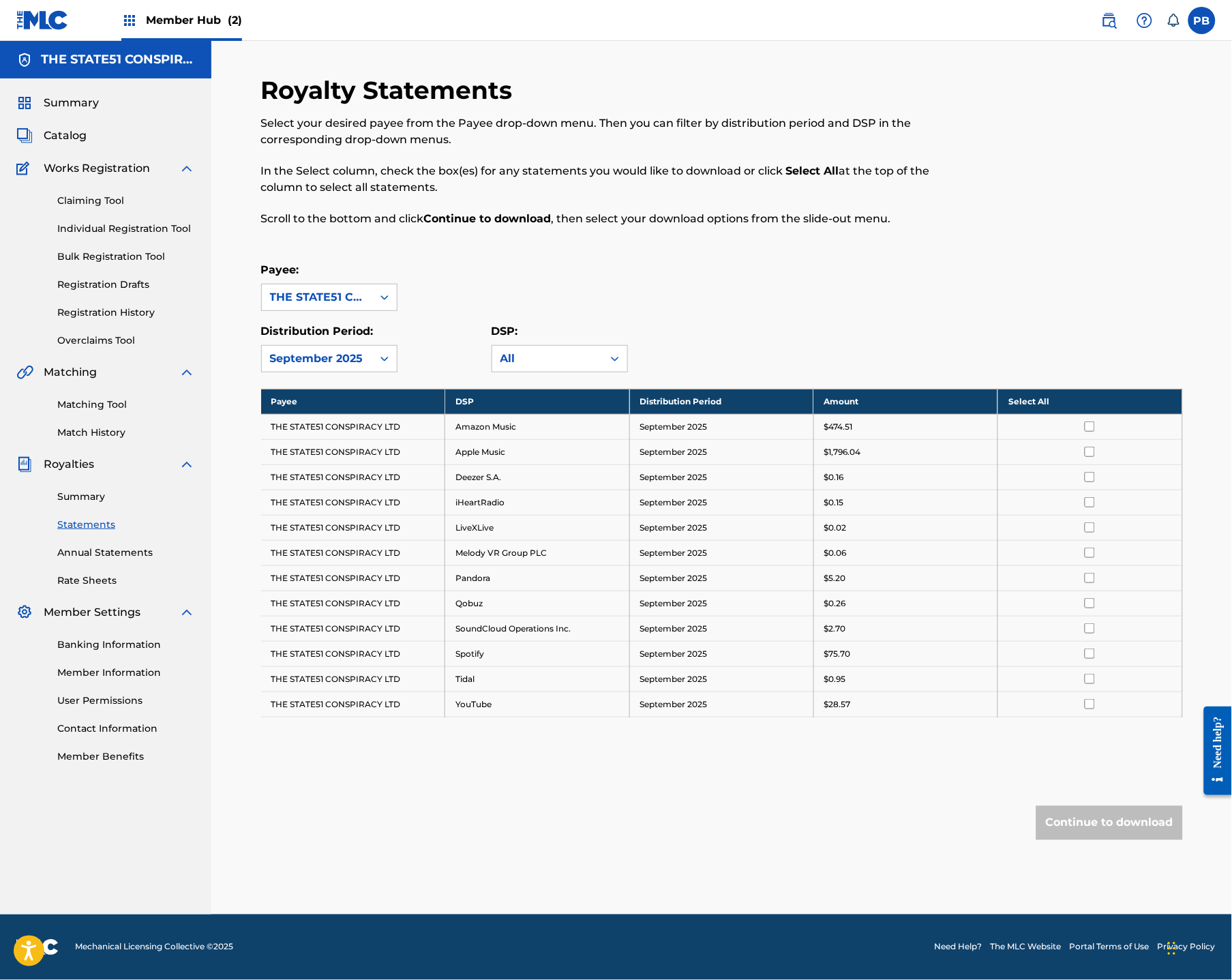
click at [351, 352] on div "September 2025" at bounding box center [318, 358] width 94 height 17
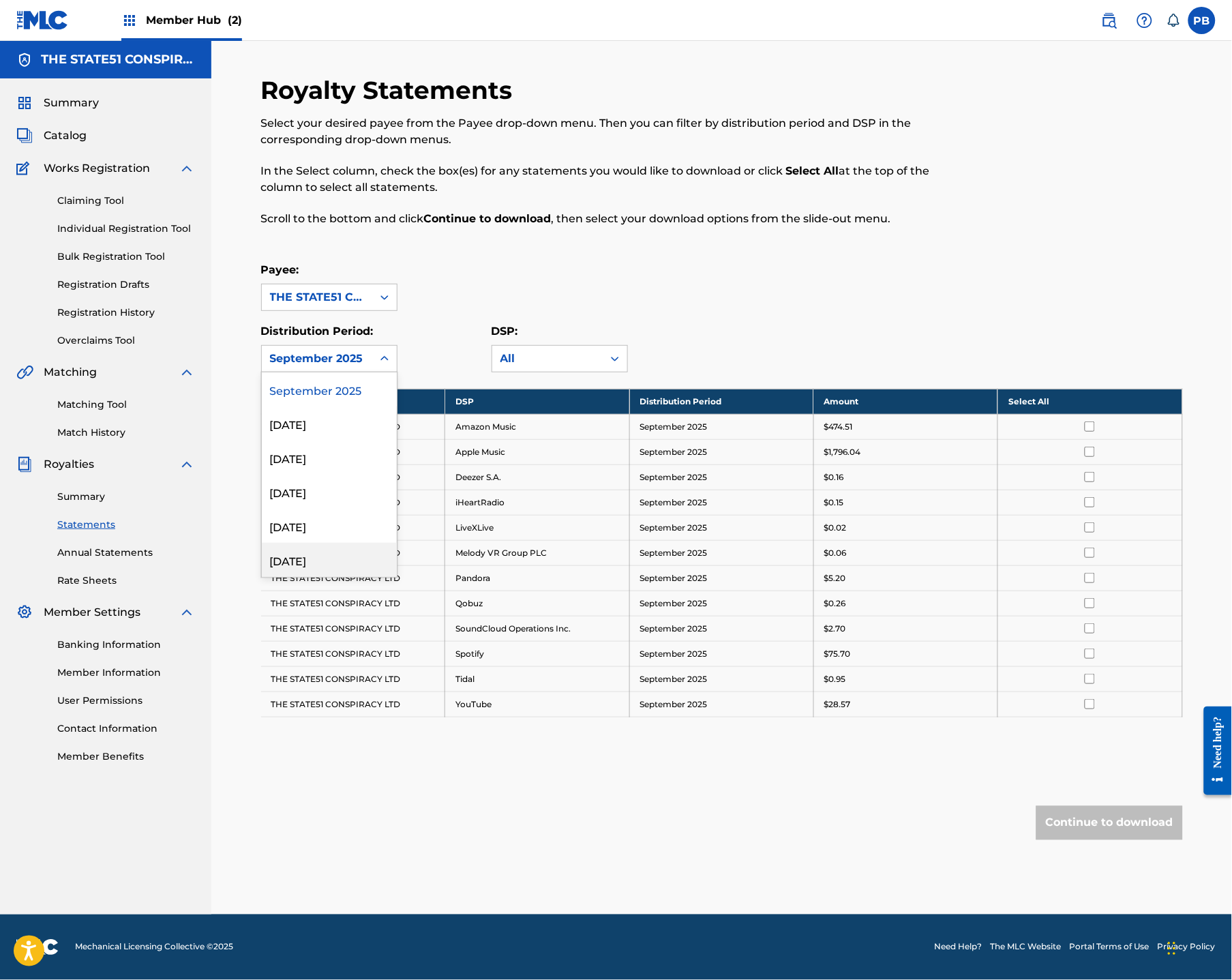
click at [306, 549] on div "[DATE]" at bounding box center [330, 559] width 135 height 34
